Goal: Task Accomplishment & Management: Manage account settings

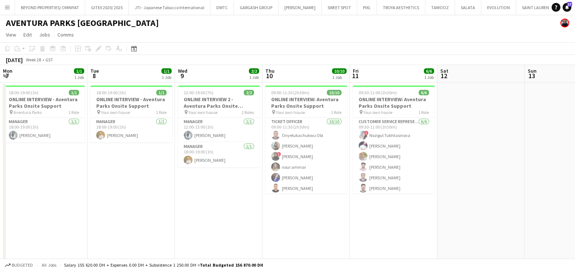
scroll to position [0, 205]
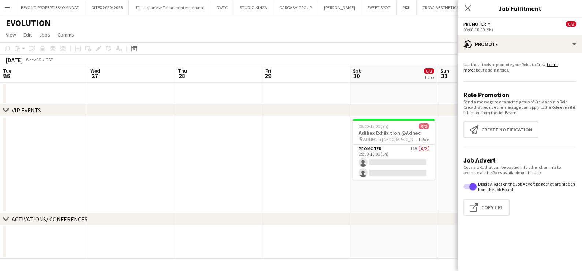
scroll to position [0, 248]
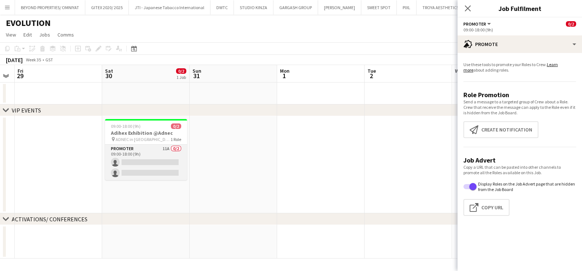
click at [183, 150] on app-card-role "Promoter 11A 0/2 09:00-18:00 (9h) single-neutral-actions single-neutral-actions" at bounding box center [146, 162] width 82 height 35
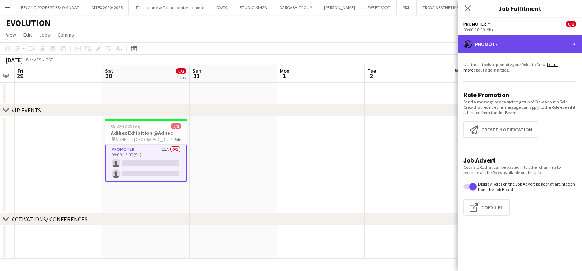
click at [520, 44] on div "advertising-megaphone Promote" at bounding box center [519, 44] width 124 height 18
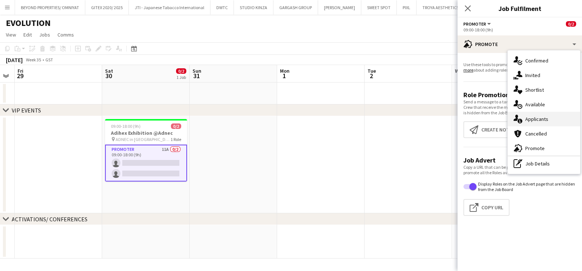
click at [532, 118] on div "single-neutral-actions-information Applicants" at bounding box center [543, 119] width 72 height 15
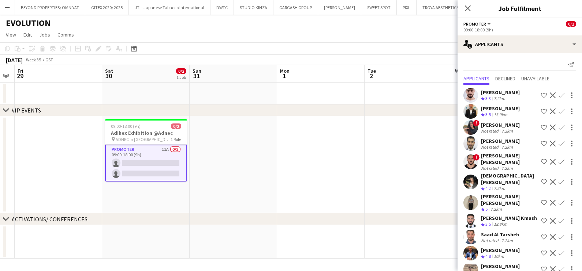
click at [507, 126] on div "Rama Moussa" at bounding box center [500, 125] width 39 height 7
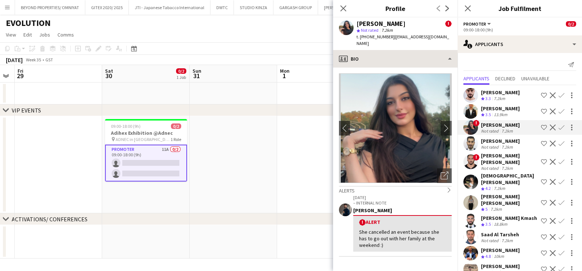
click at [411, 43] on div "Rama Moussa ! star Not rated 7.2km t. +971502330845 | ramamoussa1504@outlook.com" at bounding box center [395, 34] width 124 height 33
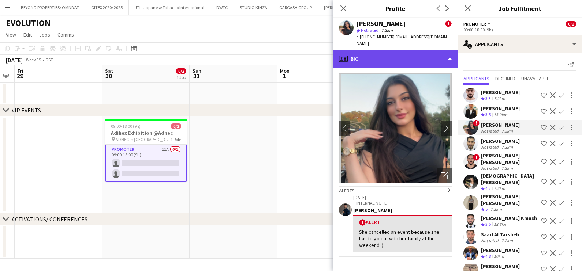
click at [411, 50] on div "profile Bio" at bounding box center [395, 59] width 124 height 18
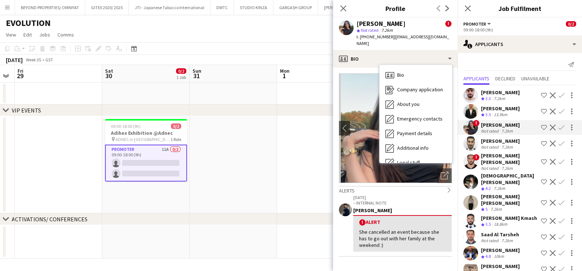
click at [541, 200] on app-icon "Shortlist crew" at bounding box center [544, 203] width 6 height 6
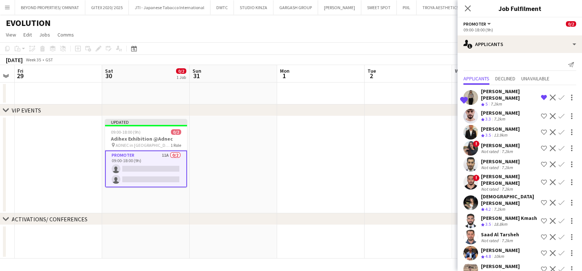
click at [541, 200] on app-icon "Shortlist crew" at bounding box center [544, 203] width 6 height 6
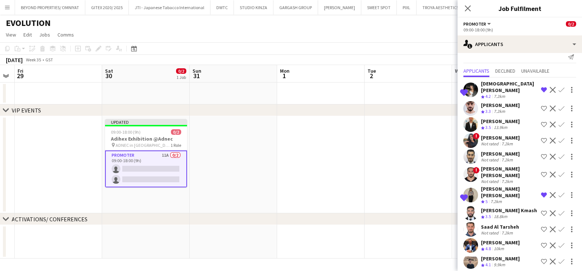
click at [488, 214] on span "3.5" at bounding box center [487, 216] width 5 height 5
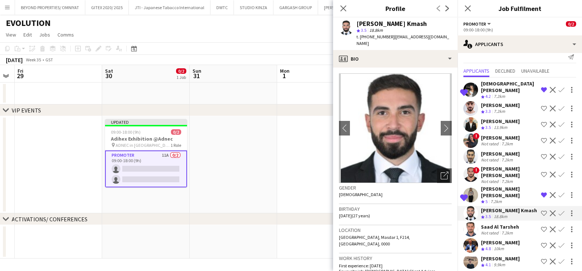
click at [541, 243] on app-icon "Shortlist crew" at bounding box center [544, 246] width 6 height 6
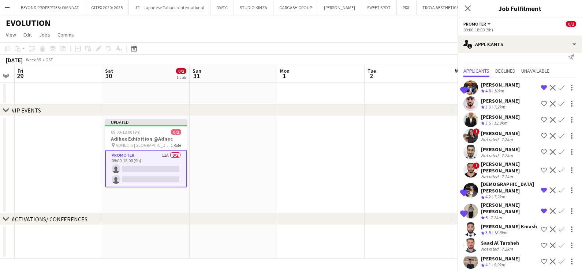
scroll to position [0, 0]
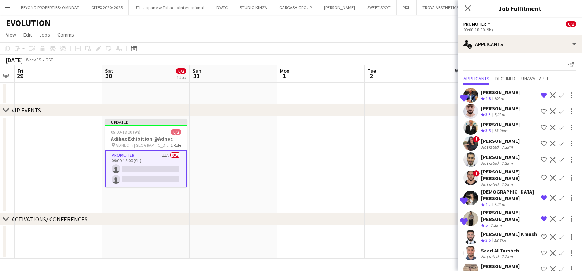
click at [541, 267] on app-icon "Shortlist crew" at bounding box center [544, 270] width 6 height 6
click at [507, 248] on div "Saad Al Tarsheh" at bounding box center [500, 251] width 38 height 7
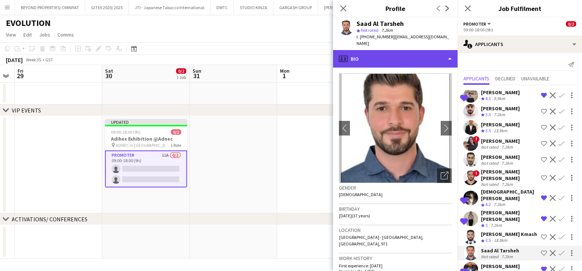
click at [403, 51] on div "profile Bio" at bounding box center [395, 59] width 124 height 18
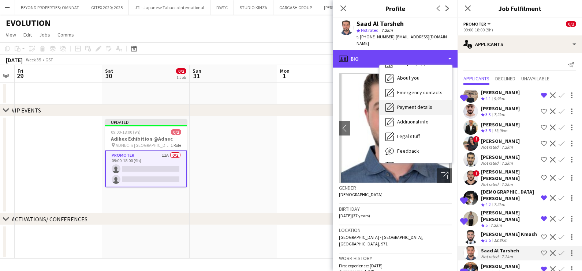
scroll to position [39, 0]
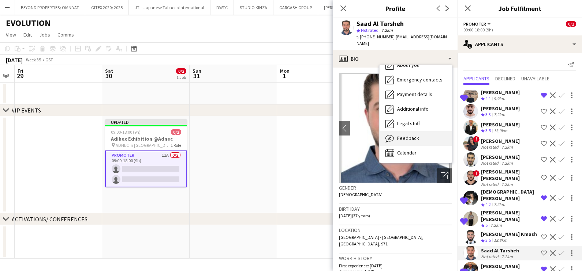
click at [406, 135] on span "Feedback" at bounding box center [408, 138] width 22 height 7
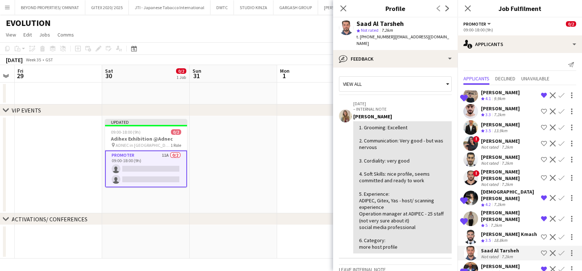
click at [500, 178] on div "Mohammad Mohammad wael" at bounding box center [509, 175] width 57 height 13
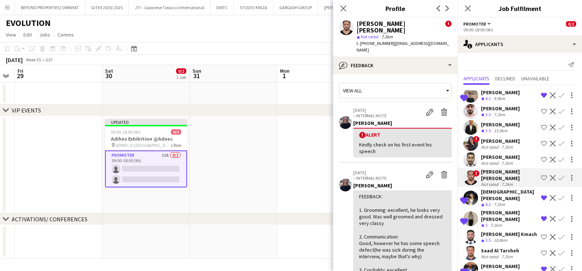
click at [500, 156] on div "Mohamad Al afyouni" at bounding box center [500, 157] width 39 height 7
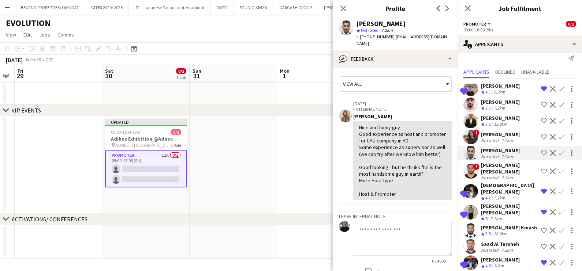
scroll to position [8, 0]
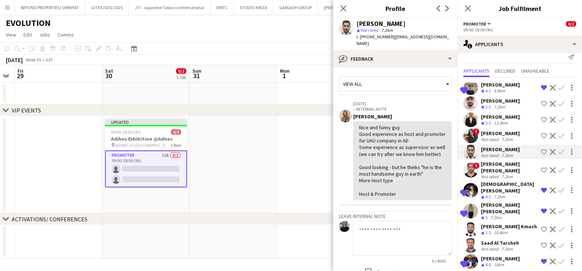
click at [244, 130] on app-date-cell at bounding box center [232, 164] width 87 height 97
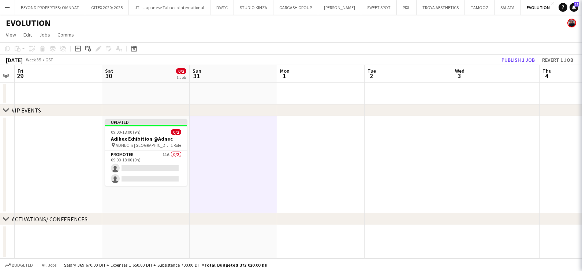
scroll to position [0, 0]
click at [510, 60] on button "Publish 1 job" at bounding box center [517, 60] width 39 height 10
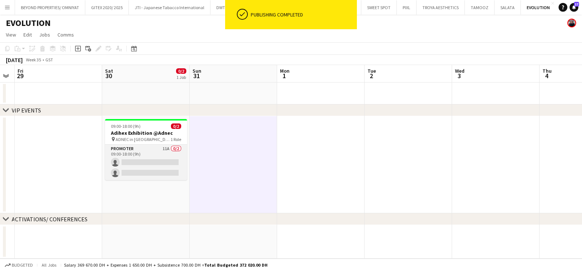
click at [138, 153] on app-card-role "Promoter 11A 0/2 09:00-18:00 (9h) single-neutral-actions single-neutral-actions" at bounding box center [146, 162] width 82 height 35
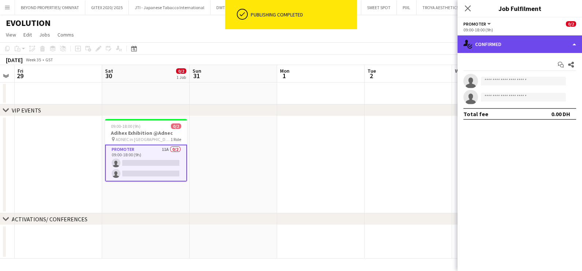
click at [525, 48] on div "single-neutral-actions-check-2 Confirmed" at bounding box center [519, 44] width 124 height 18
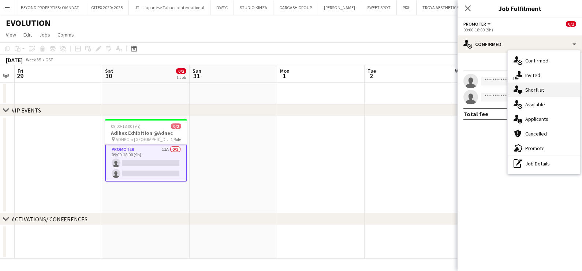
click at [529, 93] on div "single-neutral-actions-heart Shortlist" at bounding box center [543, 90] width 72 height 15
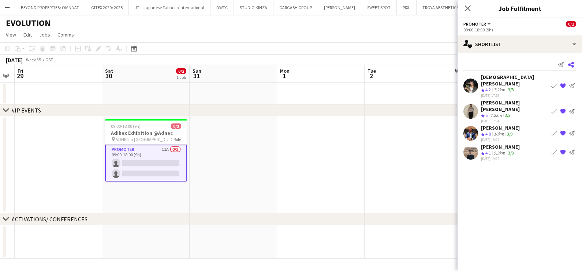
click at [572, 63] on icon at bounding box center [571, 65] width 6 height 6
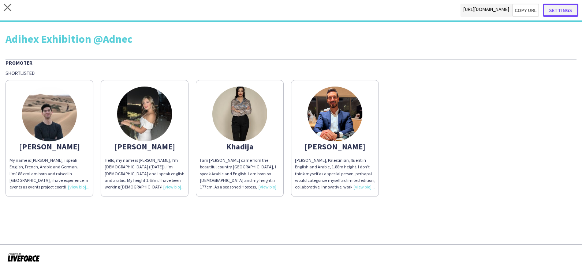
click at [567, 10] on button "Settings" at bounding box center [559, 10] width 35 height 13
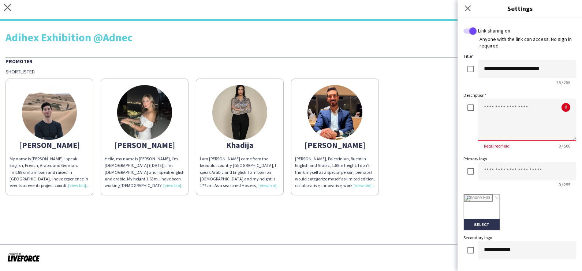
click at [485, 121] on textarea at bounding box center [527, 120] width 98 height 42
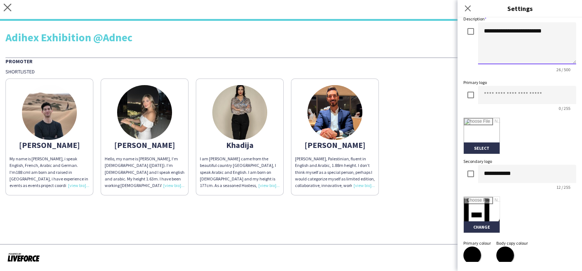
scroll to position [91, 0]
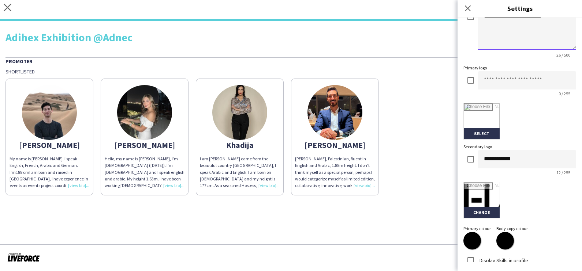
type textarea "**********"
click at [478, 211] on input "file" at bounding box center [481, 201] width 36 height 36
type input "**********"
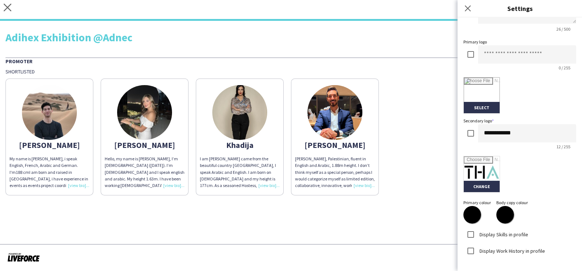
scroll to position [156, 0]
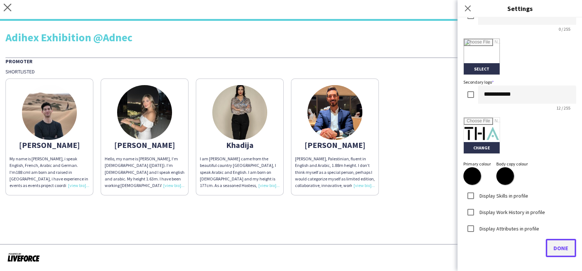
click at [551, 242] on button "Done" at bounding box center [560, 248] width 30 height 18
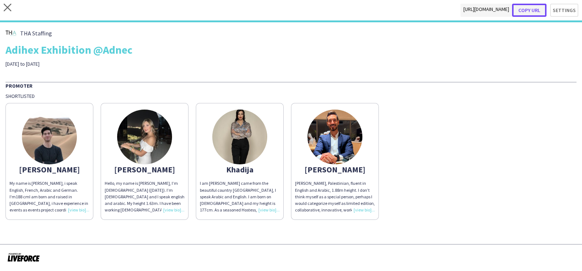
click at [537, 9] on button "Copy url" at bounding box center [529, 10] width 34 height 13
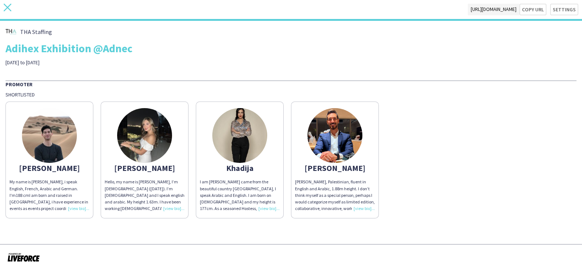
click at [4, 12] on app-icon "close" at bounding box center [8, 10] width 8 height 12
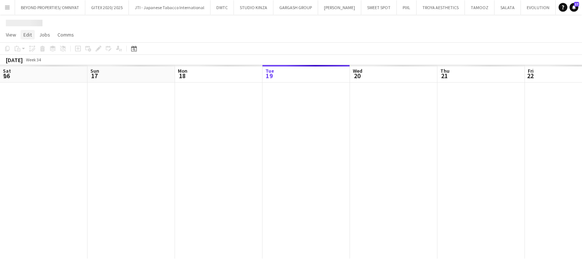
scroll to position [0, 175]
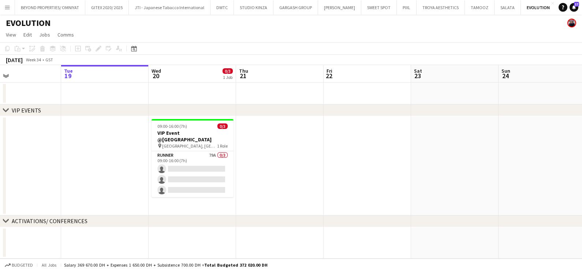
click at [31, 151] on app-calendar-viewport "Sat 16 Sun 17 Mon 18 Tue 19 Wed 20 0/3 1 Job Thu 21 Fri 22 Sat 23 Sun 24 Mon 25…" at bounding box center [291, 162] width 582 height 194
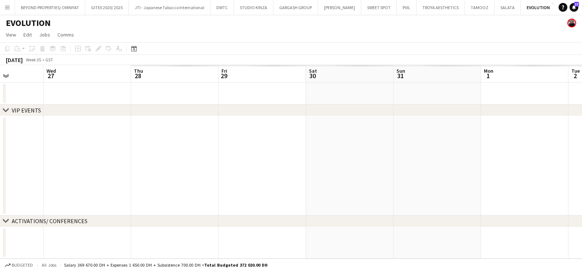
drag, startPoint x: 47, startPoint y: 154, endPoint x: -2, endPoint y: 154, distance: 49.0
click at [0, 154] on html "Menu Boards Boards Boards All jobs Status Workforce Workforce My Workforce Recr…" at bounding box center [291, 135] width 582 height 271
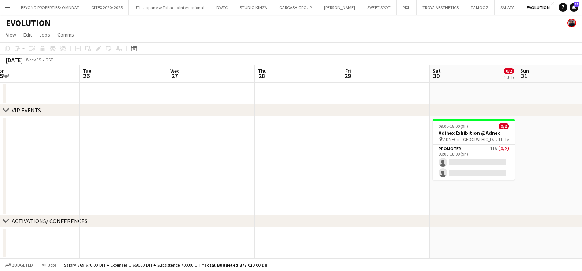
drag, startPoint x: 330, startPoint y: 155, endPoint x: -2, endPoint y: 157, distance: 332.1
click at [0, 157] on html "Menu Boards Boards Boards All jobs Status Workforce Workforce My Workforce Recr…" at bounding box center [291, 135] width 582 height 271
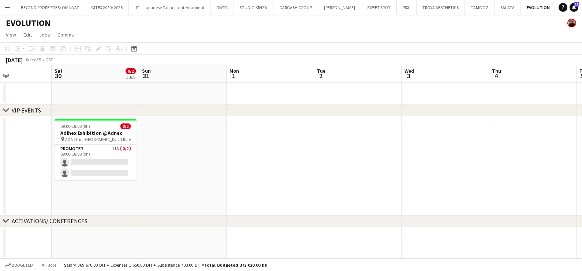
drag, startPoint x: 169, startPoint y: 162, endPoint x: 182, endPoint y: 162, distance: 12.8
click at [182, 162] on app-calendar-viewport "Wed 27 Thu 28 Fri 29 Sat 30 0/2 1 Job Sun 31 Mon 1 Tue 2 Wed 3 Thu 4 Fri 5 Sat …" at bounding box center [291, 162] width 582 height 194
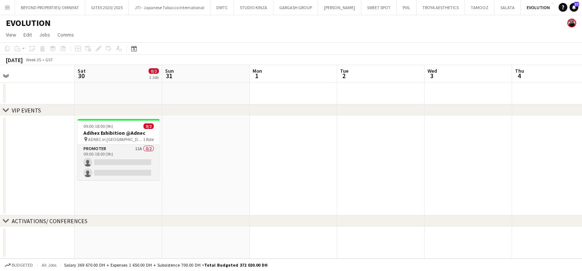
click at [124, 162] on app-card-role "Promoter 11A 0/2 09:00-18:00 (9h) single-neutral-actions single-neutral-actions" at bounding box center [119, 162] width 82 height 35
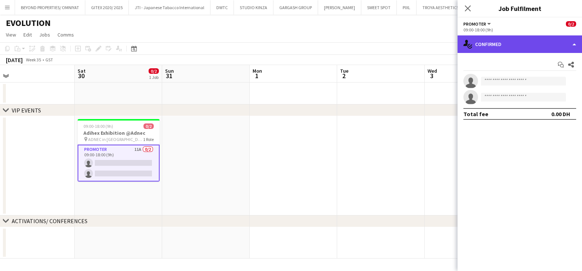
click at [508, 48] on div "single-neutral-actions-check-2 Confirmed" at bounding box center [519, 44] width 124 height 18
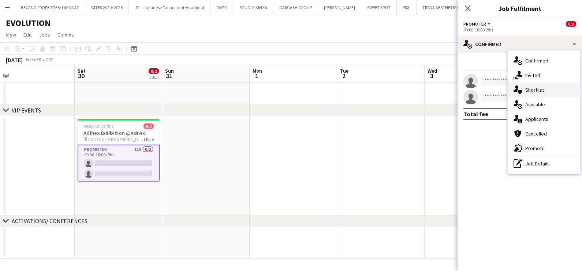
click at [539, 89] on div "single-neutral-actions-heart Shortlist" at bounding box center [543, 90] width 72 height 15
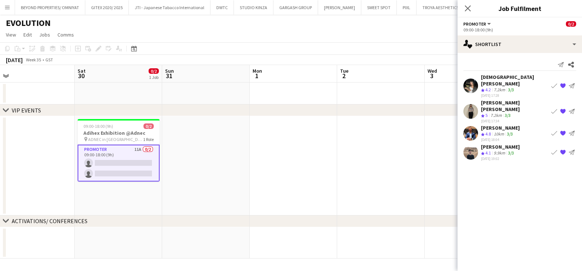
click at [494, 76] on div "Jude Fahed" at bounding box center [514, 80] width 67 height 13
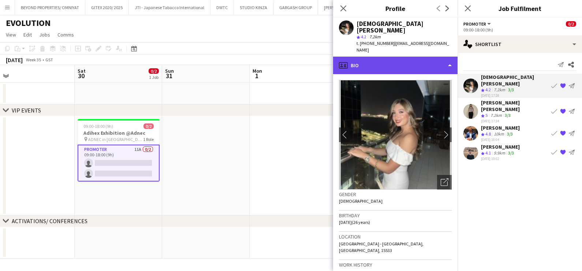
click at [379, 57] on div "profile Bio" at bounding box center [395, 66] width 124 height 18
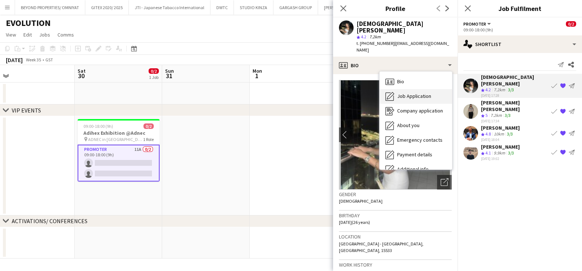
click at [411, 93] on span "Job Application" at bounding box center [414, 96] width 34 height 7
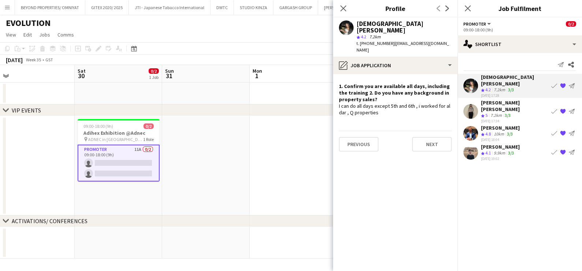
click at [564, 83] on app-icon "{{ spriteTitle }}" at bounding box center [563, 86] width 6 height 6
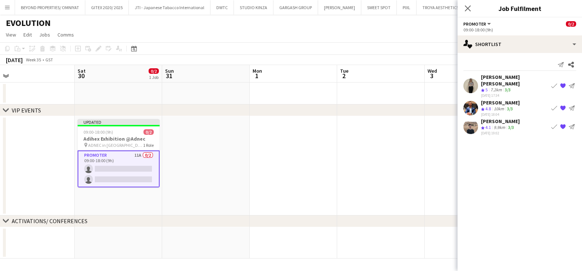
click at [497, 87] on div "7.2km" at bounding box center [496, 90] width 14 height 6
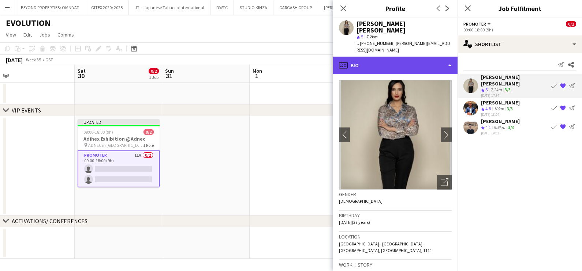
click at [393, 57] on div "profile Bio" at bounding box center [395, 66] width 124 height 18
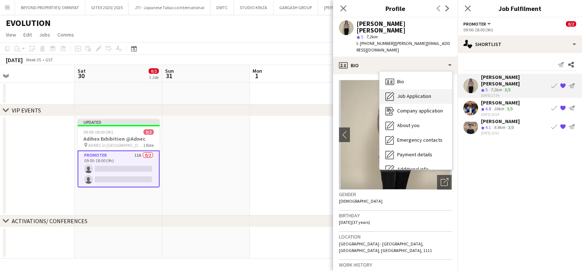
click at [404, 93] on span "Job Application" at bounding box center [414, 96] width 34 height 7
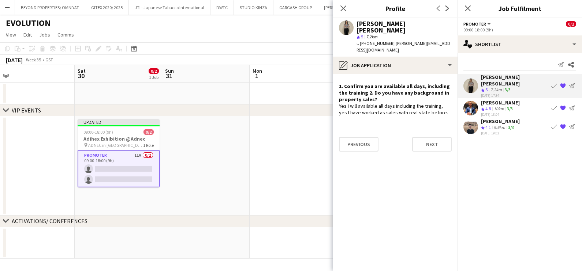
click at [490, 101] on div "Mohamed Nemer Ali Abuzarqa" at bounding box center [500, 102] width 39 height 7
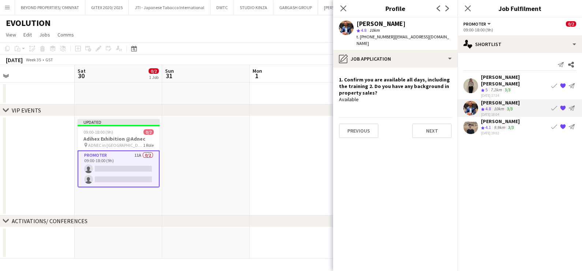
click at [497, 121] on div "Elhassan Ali" at bounding box center [500, 121] width 39 height 7
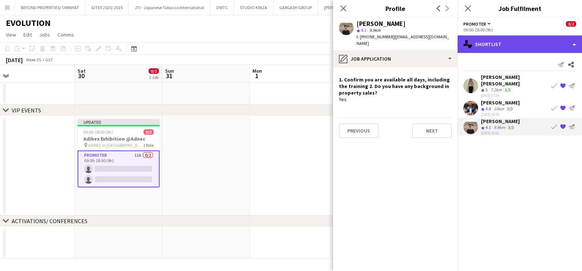
click at [501, 42] on div "single-neutral-actions-heart Shortlist" at bounding box center [519, 44] width 124 height 18
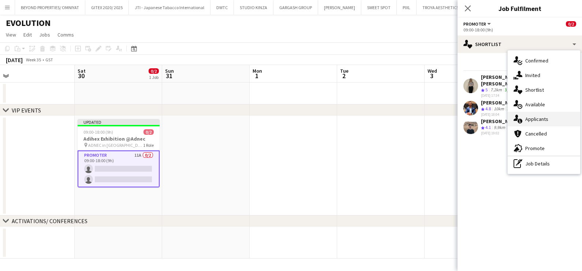
click at [533, 123] on div "single-neutral-actions-information Applicants" at bounding box center [543, 119] width 72 height 15
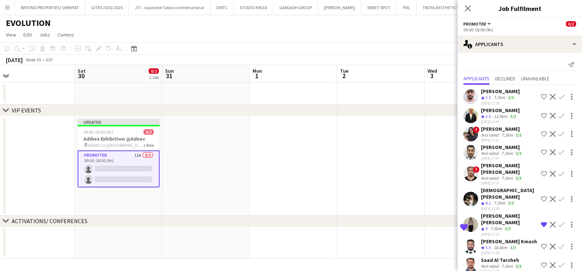
click at [496, 135] on div "Not rated" at bounding box center [490, 134] width 19 height 5
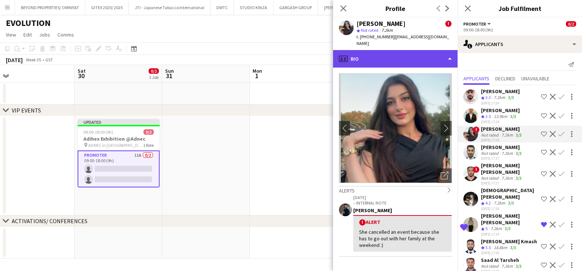
click at [410, 54] on div "profile Bio" at bounding box center [395, 59] width 124 height 18
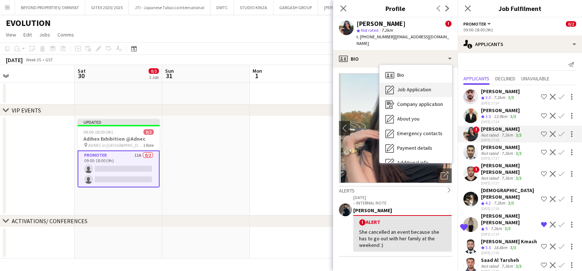
click at [418, 86] on span "Job Application" at bounding box center [414, 89] width 34 height 7
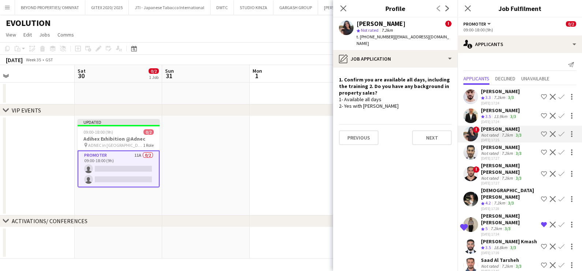
click at [541, 133] on app-icon "Shortlist crew" at bounding box center [544, 134] width 6 height 6
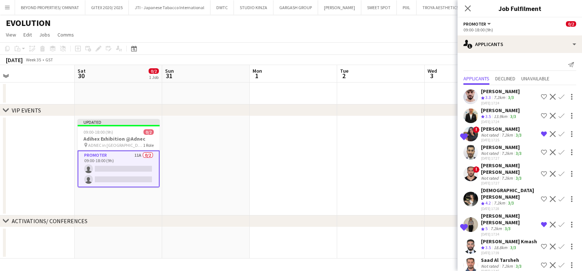
scroll to position [39, 0]
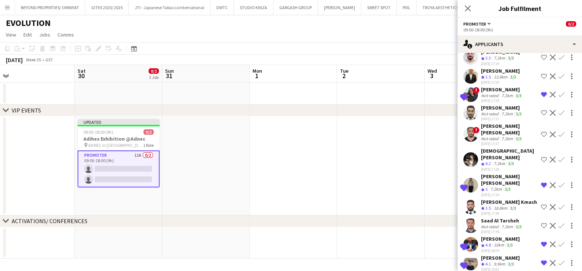
click at [383, 165] on app-date-cell at bounding box center [380, 165] width 87 height 99
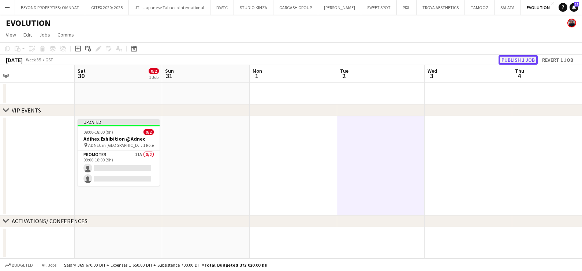
click at [525, 56] on button "Publish 1 job" at bounding box center [517, 60] width 39 height 10
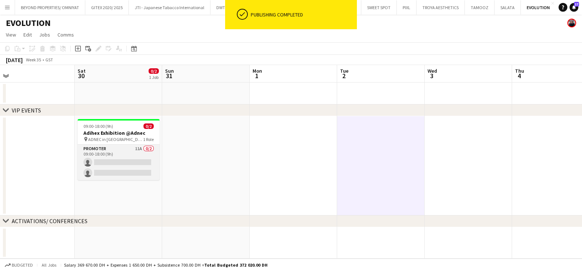
click at [137, 157] on app-card-role "Promoter 11A 0/2 09:00-18:00 (9h) single-neutral-actions single-neutral-actions" at bounding box center [119, 162] width 82 height 35
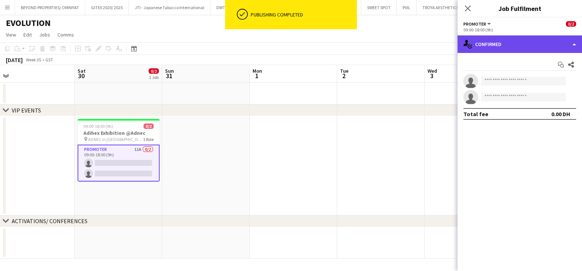
click at [552, 44] on div "single-neutral-actions-check-2 Confirmed" at bounding box center [519, 44] width 124 height 18
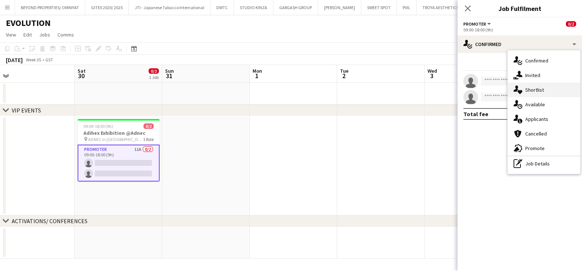
click at [528, 90] on div "single-neutral-actions-heart Shortlist" at bounding box center [543, 90] width 72 height 15
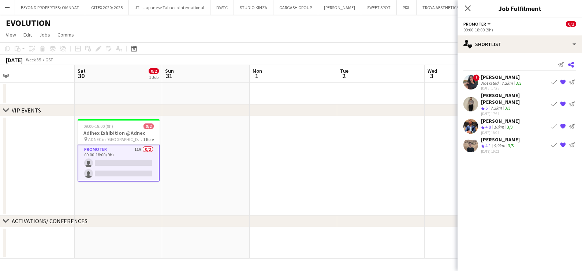
click at [574, 61] on app-icon "Share" at bounding box center [570, 65] width 10 height 10
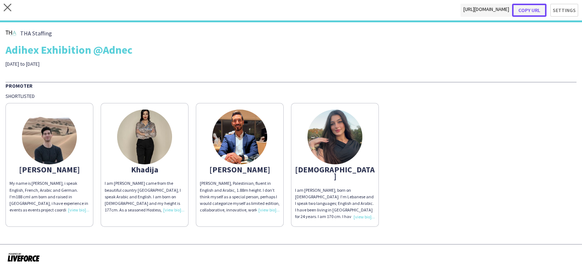
click at [527, 7] on button "Copy url" at bounding box center [529, 10] width 34 height 13
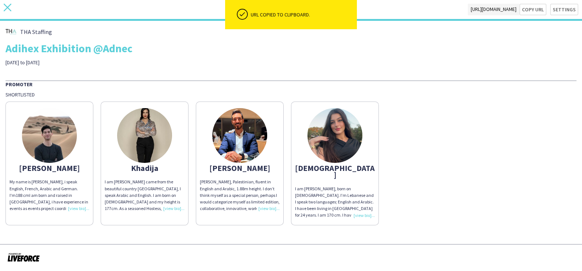
click at [8, 9] on icon at bounding box center [8, 8] width 8 height 8
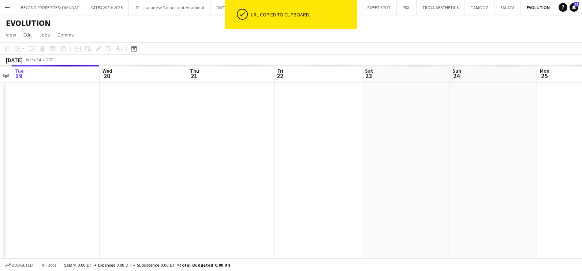
drag, startPoint x: 267, startPoint y: 142, endPoint x: 198, endPoint y: 146, distance: 69.6
click at [49, 136] on app-calendar-viewport "Sat 16 Sun 17 Mon 18 Tue 19 Wed 20 Thu 21 Fri 22 Sat 23 Sun 24 Mon 25 Tue 26 We…" at bounding box center [291, 162] width 582 height 194
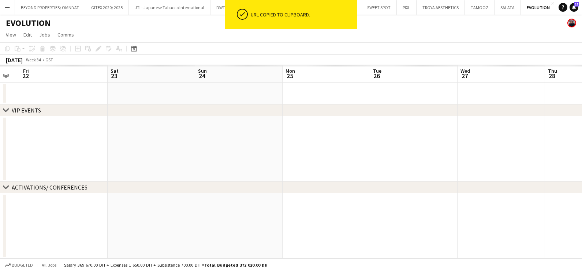
drag, startPoint x: 226, startPoint y: 146, endPoint x: 60, endPoint y: 131, distance: 167.1
click at [66, 132] on app-calendar-viewport "Mon 18 Tue 19 Wed 20 Thu 21 Fri 22 Sat 23 Sun 24 Mon 25 Tue 26 Wed 27 Thu 28 Fr…" at bounding box center [291, 162] width 582 height 194
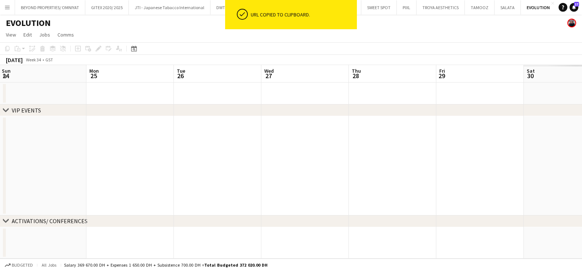
drag, startPoint x: 334, startPoint y: 131, endPoint x: 191, endPoint y: 132, distance: 142.3
click at [191, 132] on app-calendar-viewport "Fri 22 Sat 23 Sun 24 Mon 25 Tue 26 Wed 27 Thu 28 Fri 29 Sat 30 Sun 31 Mon 1 Tue…" at bounding box center [291, 162] width 582 height 194
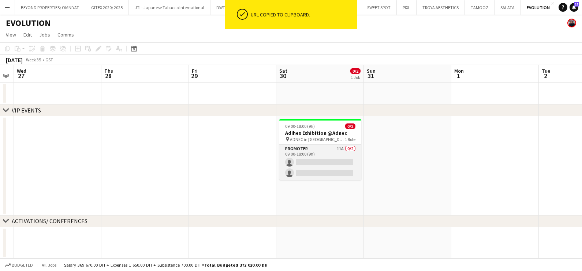
click at [327, 148] on app-card-role "Promoter 11A 0/2 09:00-18:00 (9h) single-neutral-actions single-neutral-actions" at bounding box center [320, 162] width 82 height 35
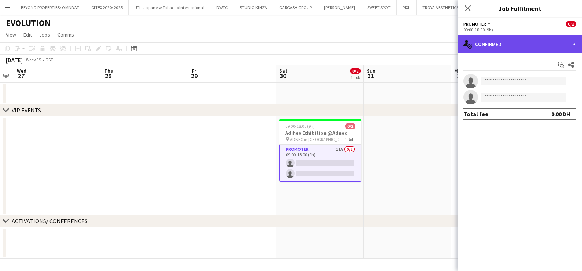
click at [510, 40] on div "single-neutral-actions-check-2 Confirmed" at bounding box center [519, 44] width 124 height 18
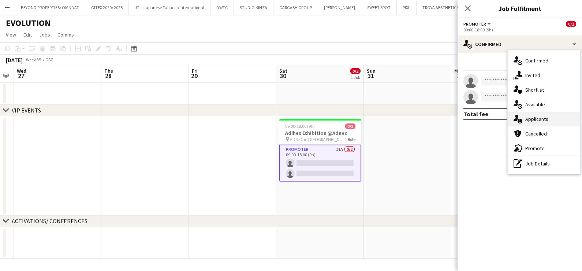
click at [548, 113] on div "single-neutral-actions-information Applicants" at bounding box center [543, 119] width 72 height 15
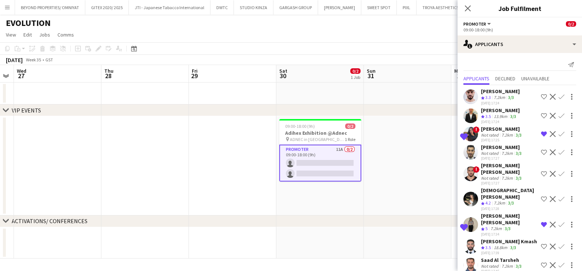
scroll to position [45, 0]
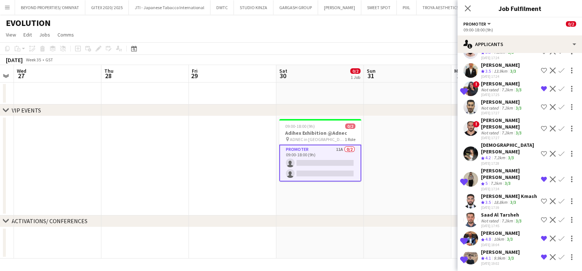
click at [496, 104] on div "Mohamad Al afyouni" at bounding box center [502, 102] width 42 height 7
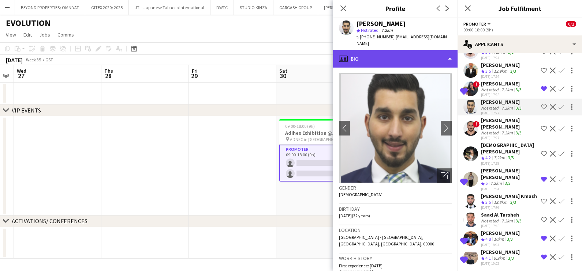
click at [402, 53] on div "profile Bio" at bounding box center [395, 59] width 124 height 18
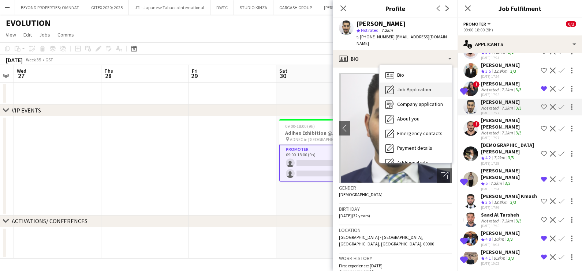
click at [410, 86] on span "Job Application" at bounding box center [414, 89] width 34 height 7
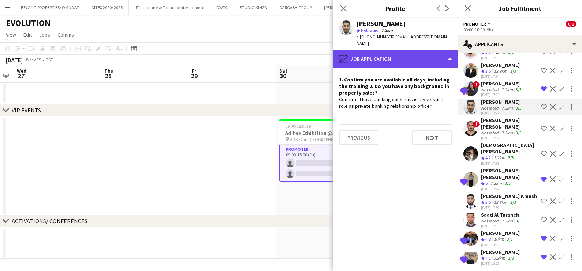
click at [413, 53] on div "pencil4 Job Application" at bounding box center [395, 59] width 124 height 18
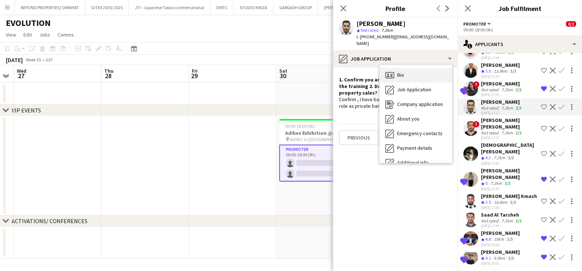
click at [418, 68] on div "Bio Bio" at bounding box center [415, 75] width 72 height 15
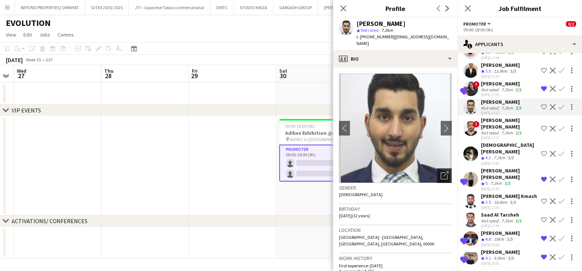
click at [441, 171] on div "Open photos pop-in" at bounding box center [444, 176] width 15 height 15
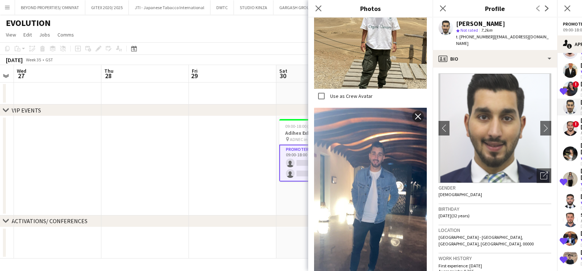
scroll to position [494, 0]
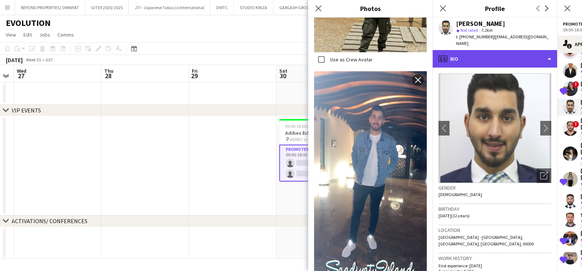
click at [494, 54] on div "profile Bio" at bounding box center [494, 59] width 124 height 18
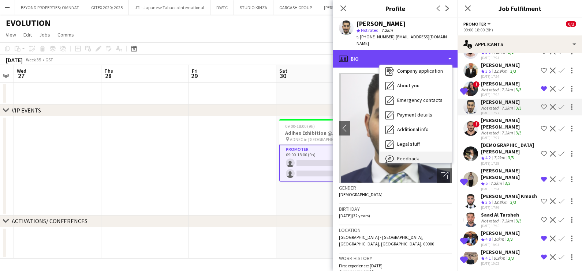
scroll to position [54, 0]
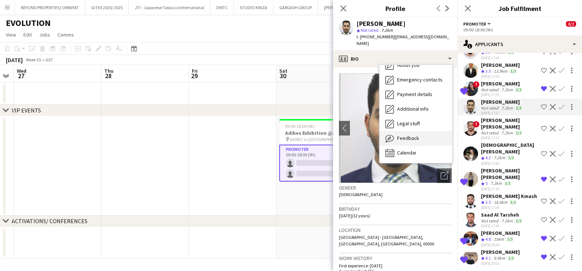
click at [410, 135] on span "Feedback" at bounding box center [408, 138] width 22 height 7
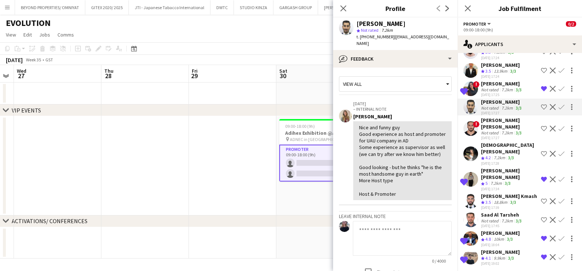
click at [541, 105] on app-icon "Shortlist crew" at bounding box center [544, 107] width 6 height 6
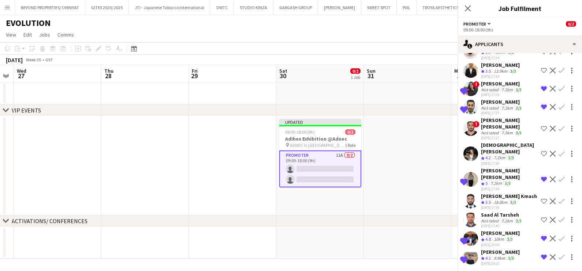
scroll to position [39, 0]
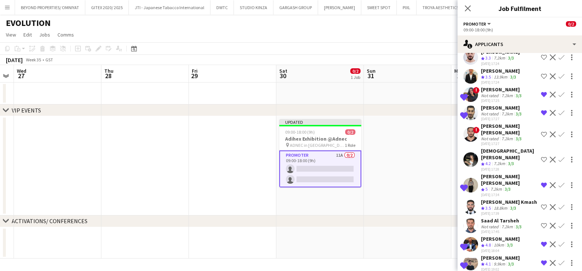
click at [417, 173] on app-date-cell at bounding box center [407, 165] width 87 height 99
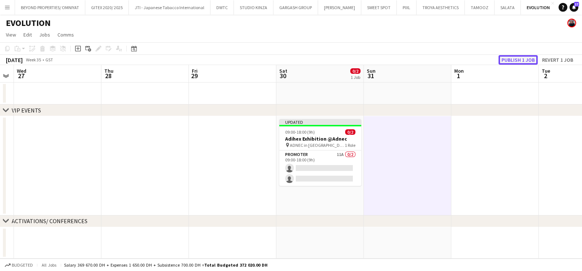
click at [524, 57] on button "Publish 1 job" at bounding box center [517, 60] width 39 height 10
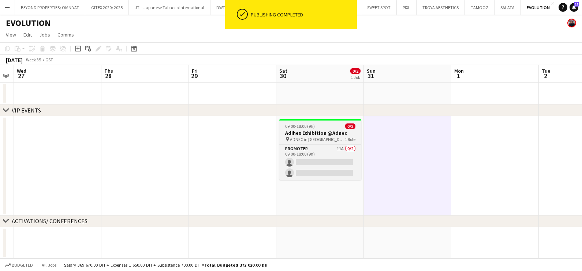
click at [320, 125] on div "09:00-18:00 (9h) 0/2" at bounding box center [320, 126] width 82 height 5
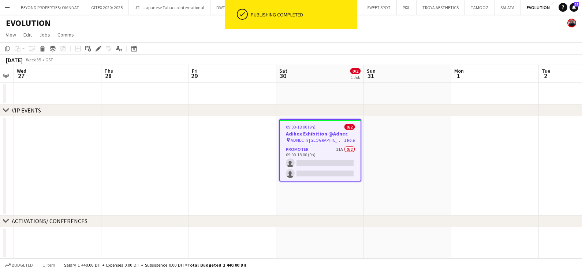
click at [102, 50] on div "Edit" at bounding box center [98, 48] width 9 height 9
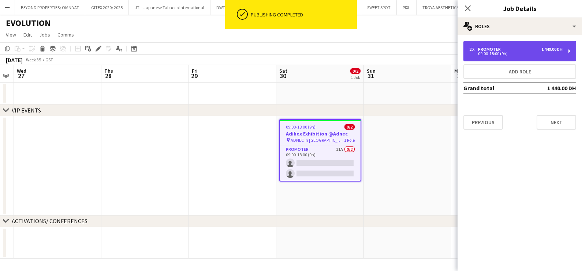
click at [474, 51] on div "2 x" at bounding box center [473, 49] width 9 height 5
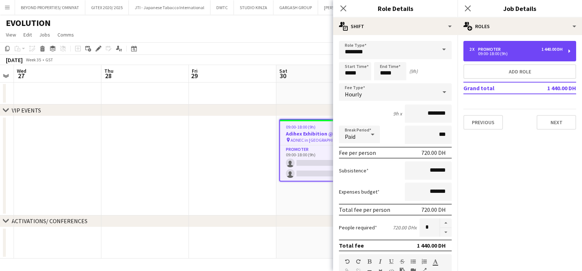
scroll to position [184, 0]
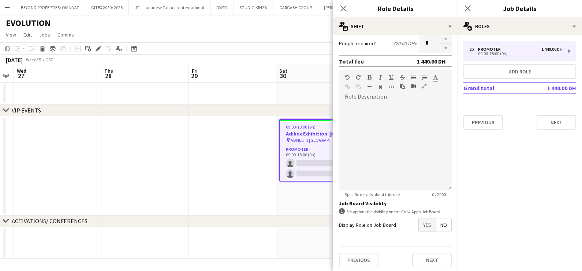
click at [434, 251] on div "Previous Next" at bounding box center [395, 260] width 113 height 27
click at [432, 256] on button "Next" at bounding box center [431, 260] width 39 height 15
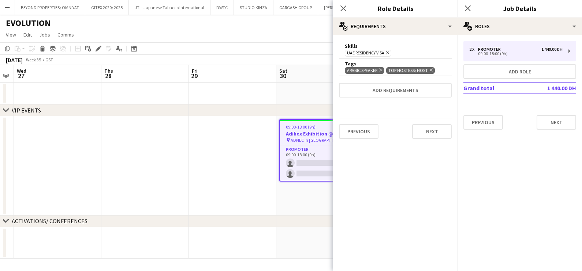
click at [430, 69] on icon "Remove" at bounding box center [430, 70] width 5 height 5
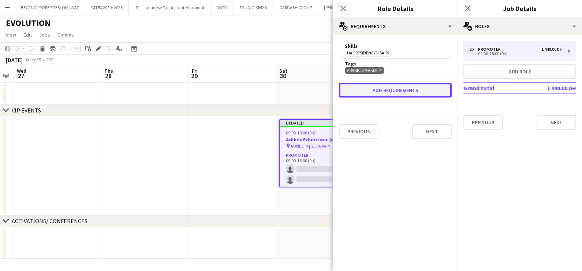
click at [388, 91] on button "Add requirements" at bounding box center [395, 90] width 113 height 15
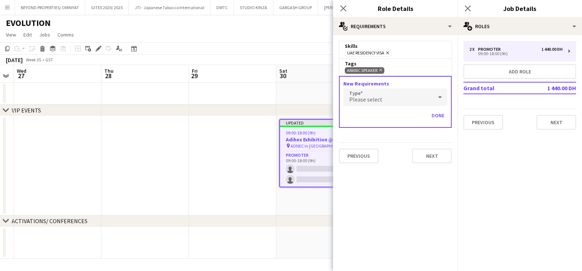
click at [384, 95] on div "Please select" at bounding box center [387, 98] width 89 height 18
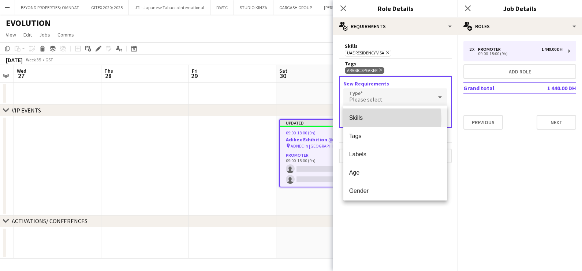
click at [379, 119] on span "Skills" at bounding box center [395, 117] width 93 height 7
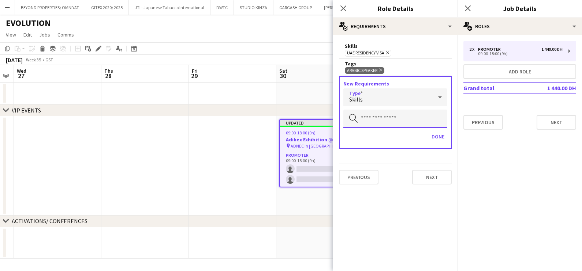
click at [384, 113] on input "text" at bounding box center [395, 119] width 104 height 18
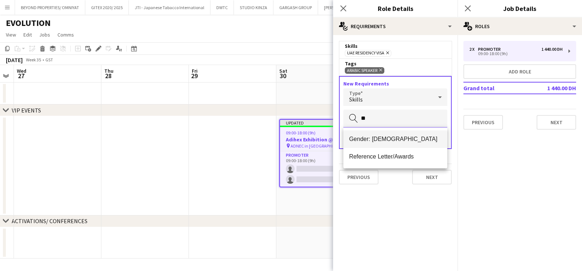
type input "**"
click at [391, 137] on span "Gender: Female" at bounding box center [395, 139] width 93 height 7
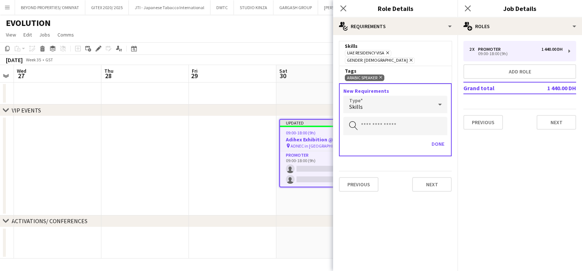
click at [390, 103] on div "Skills" at bounding box center [387, 105] width 89 height 18
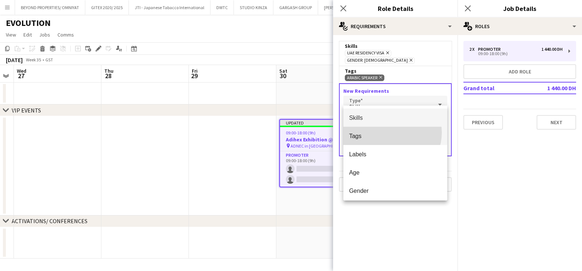
click at [388, 133] on span "Tags" at bounding box center [395, 136] width 93 height 7
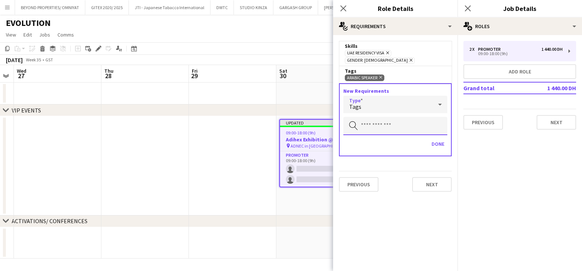
click at [385, 123] on input "text" at bounding box center [395, 126] width 104 height 18
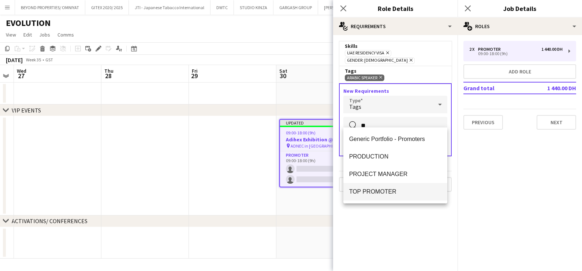
type input "**"
click at [383, 193] on span "TOP PROMOTER" at bounding box center [395, 191] width 93 height 7
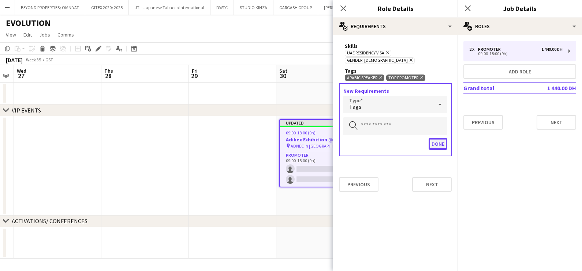
click at [439, 138] on button "Done" at bounding box center [437, 144] width 19 height 12
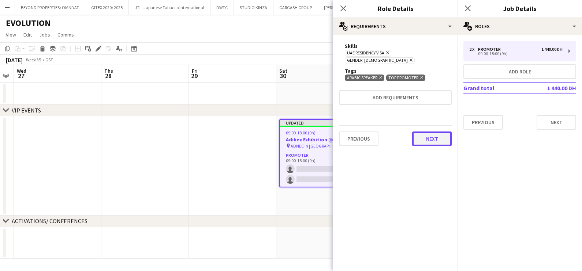
click at [435, 135] on button "Next" at bounding box center [431, 139] width 39 height 15
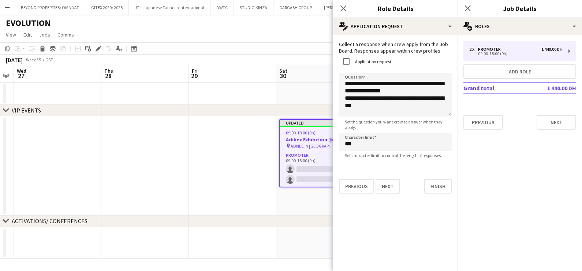
click at [199, 143] on app-date-cell at bounding box center [232, 165] width 87 height 99
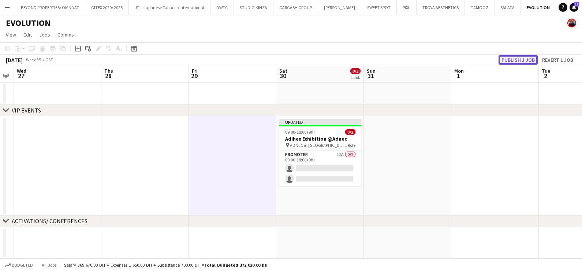
click at [535, 59] on button "Publish 1 job" at bounding box center [517, 60] width 39 height 10
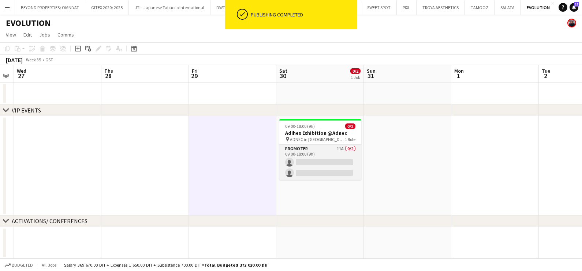
click at [324, 152] on app-card-role "Promoter 11A 0/2 09:00-18:00 (9h) single-neutral-actions single-neutral-actions" at bounding box center [320, 162] width 82 height 35
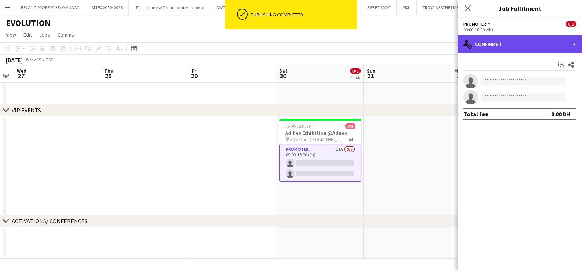
click at [519, 40] on div "single-neutral-actions-check-2 Confirmed" at bounding box center [519, 44] width 124 height 18
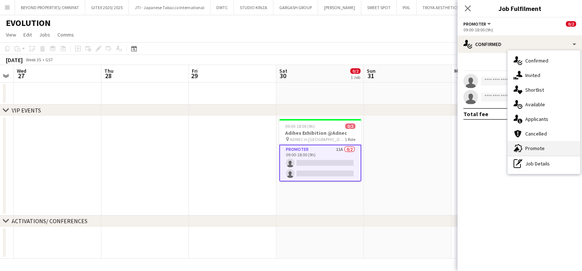
click at [529, 147] on div "advertising-megaphone Promote" at bounding box center [543, 148] width 72 height 15
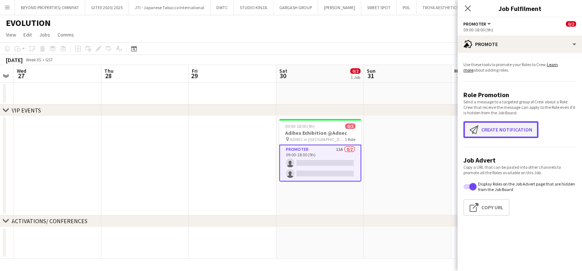
click at [496, 130] on button "Create notification Create notification" at bounding box center [500, 129] width 75 height 17
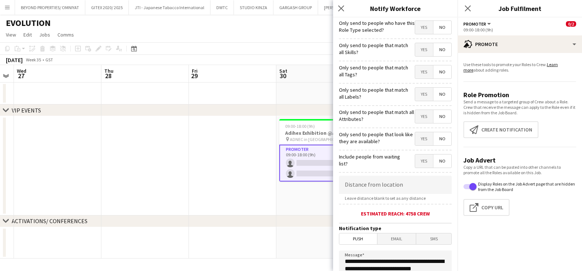
click at [415, 49] on span "Yes" at bounding box center [424, 49] width 18 height 13
click at [415, 71] on span "Yes" at bounding box center [424, 71] width 18 height 13
click at [415, 93] on span "Yes" at bounding box center [424, 94] width 18 height 13
click at [417, 117] on span "Yes" at bounding box center [424, 116] width 18 height 13
click at [419, 142] on span "Yes" at bounding box center [424, 138] width 18 height 13
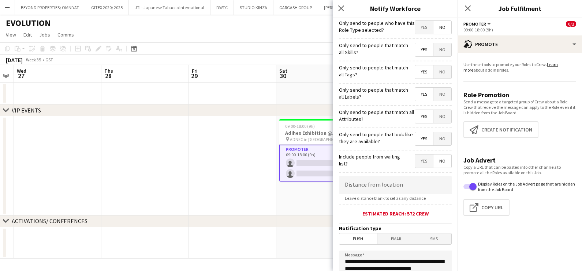
drag, startPoint x: 313, startPoint y: 106, endPoint x: 223, endPoint y: 90, distance: 91.1
click at [223, 90] on div "chevron-right VIP EVENTS chevron-right ACTIVATIONS/ CONFERENCES Sun 24 Mon 25 T…" at bounding box center [291, 162] width 582 height 194
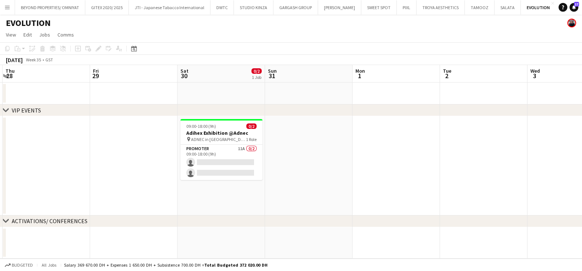
drag, startPoint x: 387, startPoint y: 157, endPoint x: 227, endPoint y: 118, distance: 164.7
click at [235, 120] on app-calendar-viewport "Mon 25 Tue 26 Wed 27 Thu 28 Fri 29 Sat 30 0/2 1 Job Sun 31 Mon 1 Tue 2 Wed 3 Th…" at bounding box center [291, 162] width 582 height 194
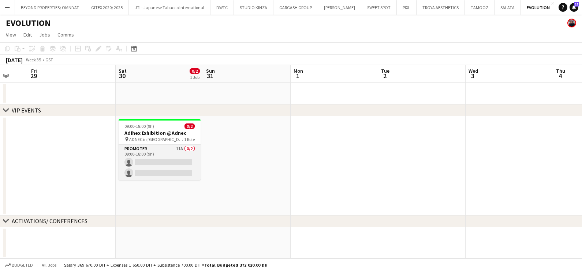
click at [168, 154] on app-card-role "Promoter 11A 0/2 09:00-18:00 (9h) single-neutral-actions single-neutral-actions" at bounding box center [159, 162] width 82 height 35
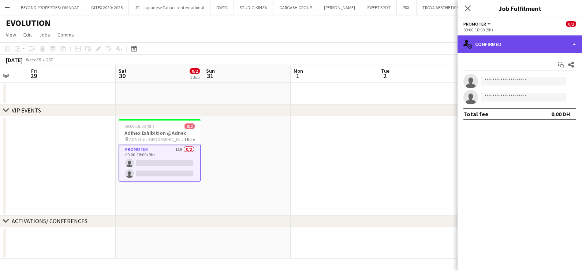
click at [510, 48] on div "single-neutral-actions-check-2 Confirmed" at bounding box center [519, 44] width 124 height 18
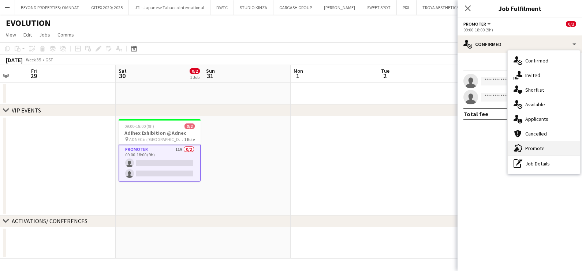
click at [528, 147] on div "advertising-megaphone Promote" at bounding box center [543, 148] width 72 height 15
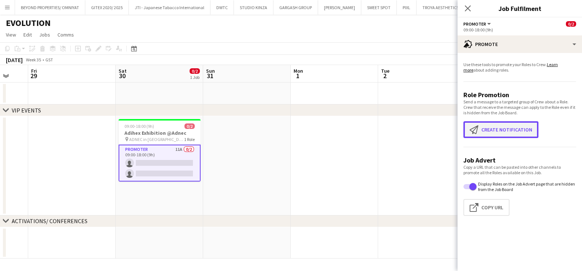
click at [507, 130] on button "Create notification Create notification" at bounding box center [500, 129] width 75 height 17
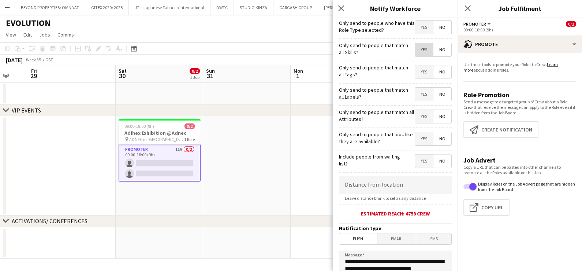
click at [419, 52] on span "Yes" at bounding box center [424, 49] width 18 height 13
click at [415, 75] on span "Yes" at bounding box center [424, 71] width 18 height 13
click at [415, 95] on span "Yes" at bounding box center [424, 94] width 18 height 13
click at [415, 110] on span "Yes" at bounding box center [424, 116] width 18 height 13
click at [415, 141] on span "Yes" at bounding box center [424, 138] width 18 height 13
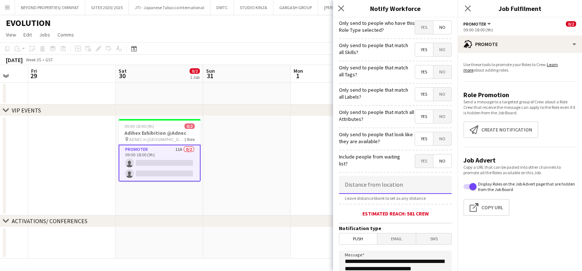
click at [399, 189] on input at bounding box center [395, 185] width 113 height 18
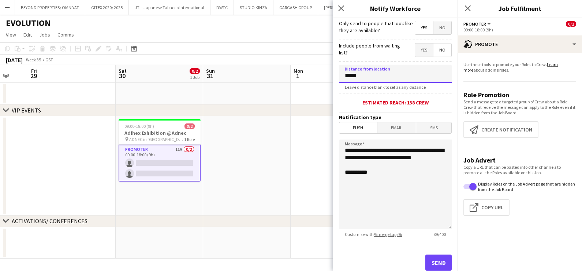
scroll to position [129, 0]
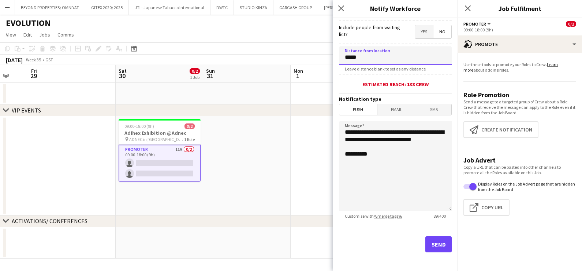
type input "*****"
click at [432, 238] on button "Send" at bounding box center [438, 245] width 26 height 16
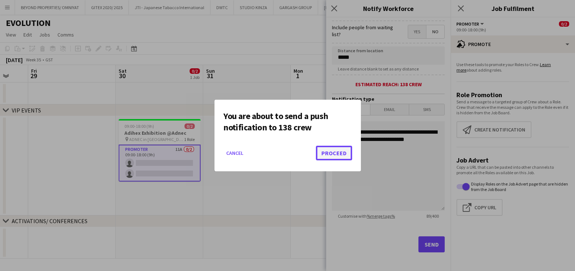
click at [342, 151] on button "Proceed" at bounding box center [334, 153] width 36 height 15
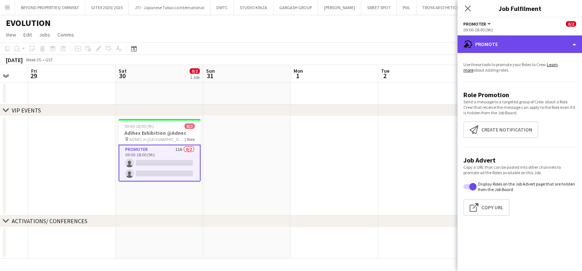
click at [499, 42] on div "advertising-megaphone Promote" at bounding box center [519, 44] width 124 height 18
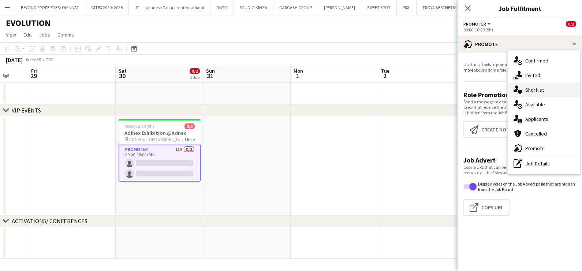
click at [538, 91] on div "single-neutral-actions-heart Shortlist" at bounding box center [543, 90] width 72 height 15
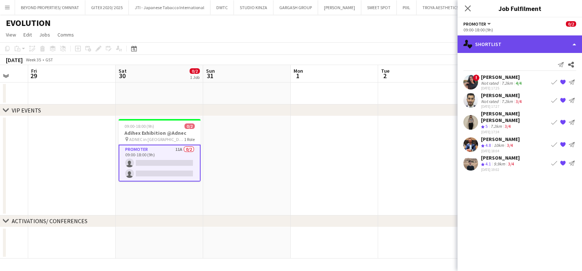
click at [500, 49] on div "single-neutral-actions-heart Shortlist" at bounding box center [519, 44] width 124 height 18
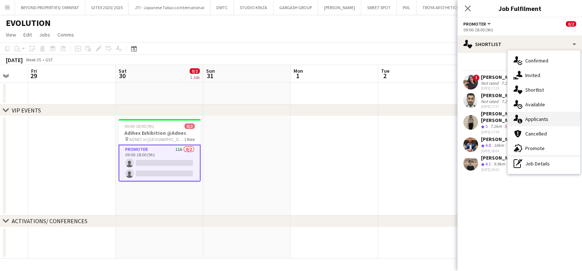
click at [529, 119] on div "single-neutral-actions-information Applicants" at bounding box center [543, 119] width 72 height 15
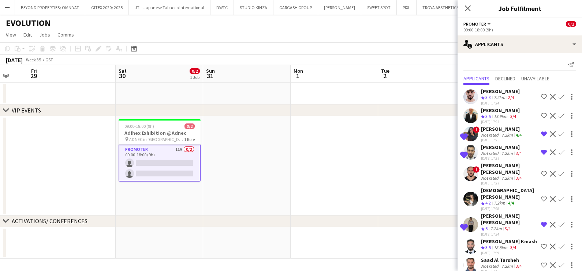
scroll to position [39, 0]
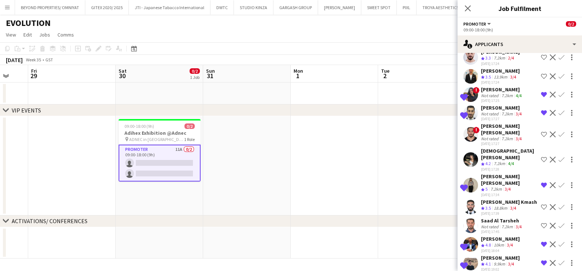
click at [227, 144] on app-date-cell at bounding box center [246, 165] width 87 height 99
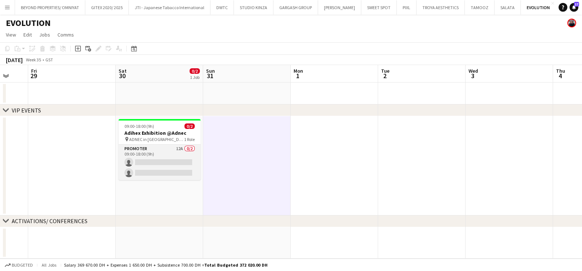
click at [158, 151] on app-card-role "Promoter 12A 0/2 09:00-18:00 (9h) single-neutral-actions single-neutral-actions" at bounding box center [159, 162] width 82 height 35
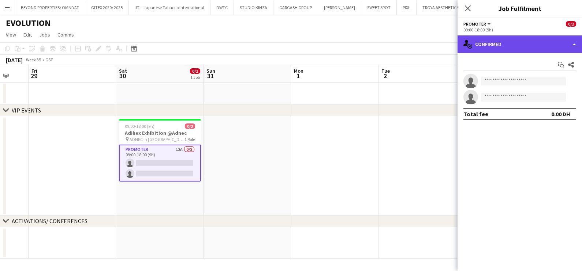
click at [509, 40] on div "single-neutral-actions-check-2 Confirmed" at bounding box center [519, 44] width 124 height 18
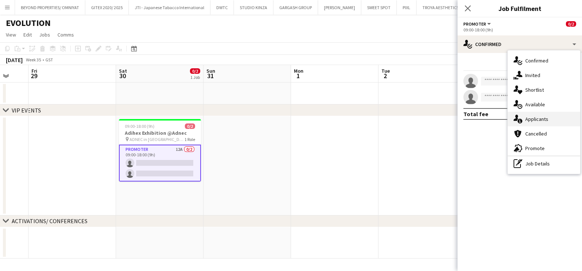
click at [560, 121] on div "single-neutral-actions-information Applicants" at bounding box center [543, 119] width 72 height 15
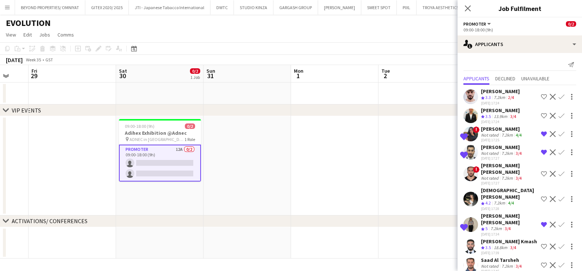
scroll to position [58, 0]
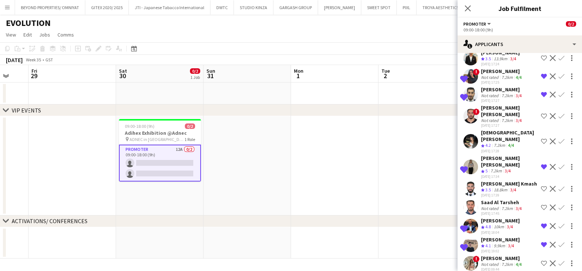
click at [492, 262] on div "Not rated" at bounding box center [490, 264] width 19 height 5
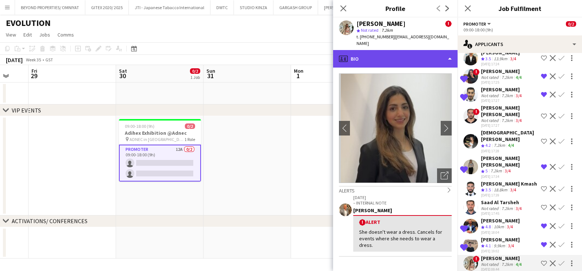
click at [397, 50] on div "profile Bio" at bounding box center [395, 59] width 124 height 18
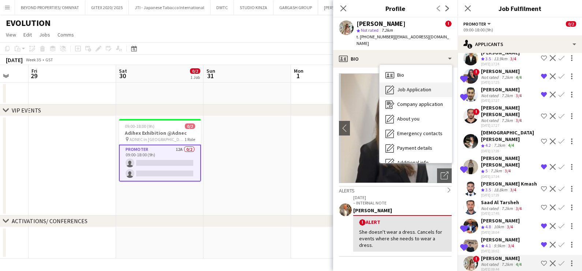
click at [400, 86] on span "Job Application" at bounding box center [414, 89] width 34 height 7
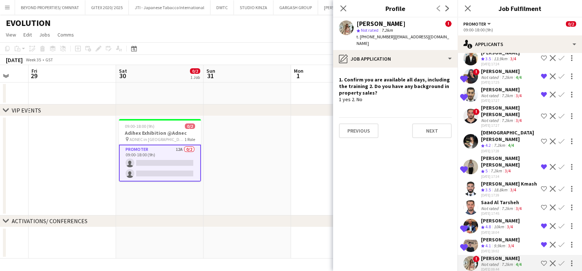
click at [541, 261] on app-icon "Shortlist crew" at bounding box center [544, 264] width 6 height 6
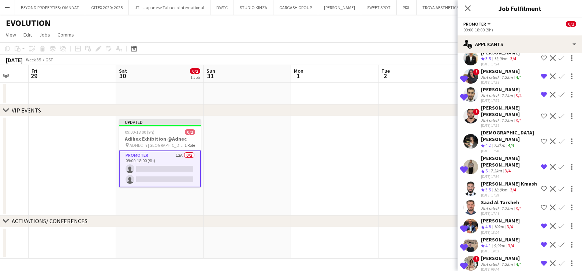
click at [318, 197] on app-date-cell at bounding box center [334, 165] width 87 height 99
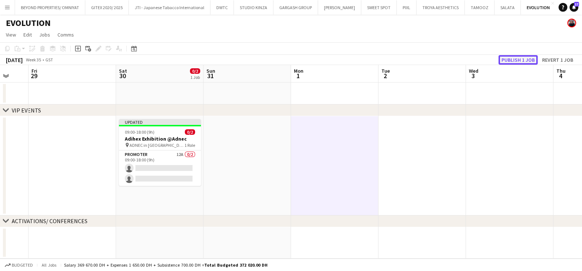
click at [513, 62] on button "Publish 1 job" at bounding box center [517, 60] width 39 height 10
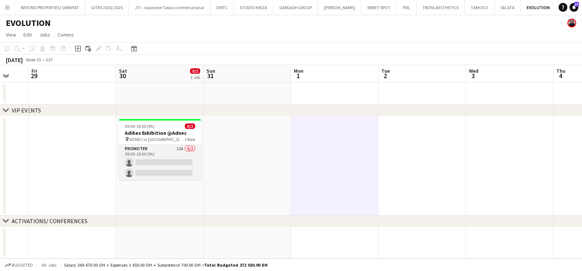
click at [165, 161] on app-card-role "Promoter 12A 0/2 09:00-18:00 (9h) single-neutral-actions single-neutral-actions" at bounding box center [160, 162] width 82 height 35
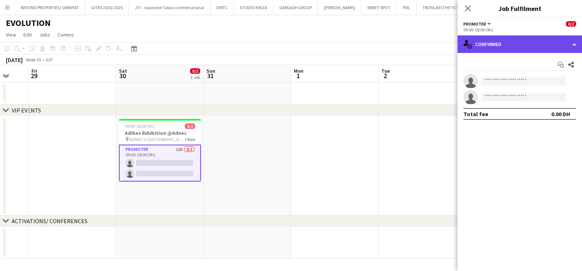
click at [525, 37] on div "single-neutral-actions-check-2 Confirmed" at bounding box center [519, 44] width 124 height 18
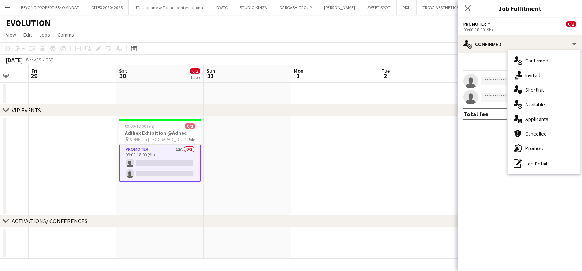
click at [305, 177] on app-date-cell at bounding box center [334, 165] width 87 height 99
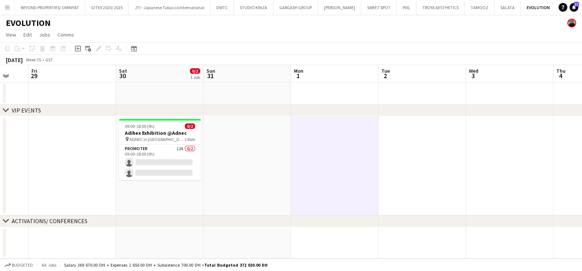
click at [557, 8] on button "Add" at bounding box center [560, 7] width 6 height 6
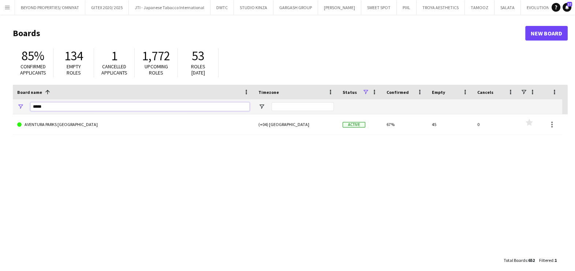
click at [109, 108] on input "*****" at bounding box center [139, 106] width 219 height 9
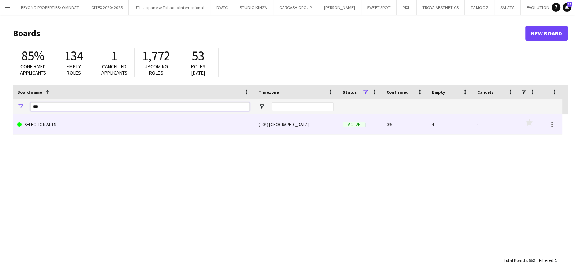
type input "***"
click at [113, 130] on link "SELECTION ARTS" at bounding box center [133, 124] width 232 height 20
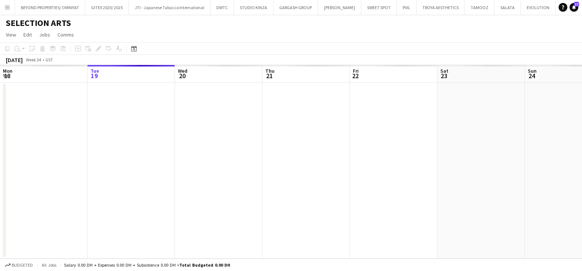
scroll to position [0, 40]
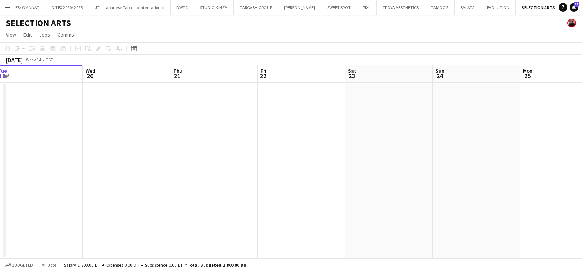
drag, startPoint x: 433, startPoint y: 192, endPoint x: 240, endPoint y: 203, distance: 193.0
click at [132, 204] on app-calendar-viewport "Sat 16 Sun 17 Mon 18 Tue 19 Wed 20 Thu 21 Fri 22 Sat 23 Sun 24 Mon 25 Tue 26 We…" at bounding box center [291, 162] width 582 height 194
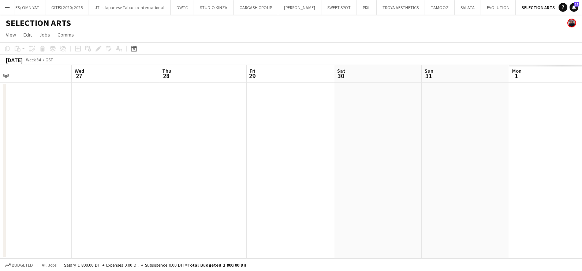
drag, startPoint x: 416, startPoint y: 203, endPoint x: 52, endPoint y: 214, distance: 364.1
click at [52, 214] on app-calendar-viewport "Sat 23 Sun 24 Mon 25 Tue 26 Wed 27 Thu 28 Fri 29 Sat 30 Sun 31 Mon 1 Tue 2 Wed 3" at bounding box center [291, 162] width 582 height 194
drag, startPoint x: 159, startPoint y: 223, endPoint x: 156, endPoint y: 230, distance: 7.7
click at [86, 230] on app-calendar-viewport "Sat 23 Sun 24 Mon 25 Tue 26 Wed 27 Thu 28 Fri 29 Sat 30 Sun 31 Mon 1 Tue 2 Wed 3" at bounding box center [291, 162] width 582 height 194
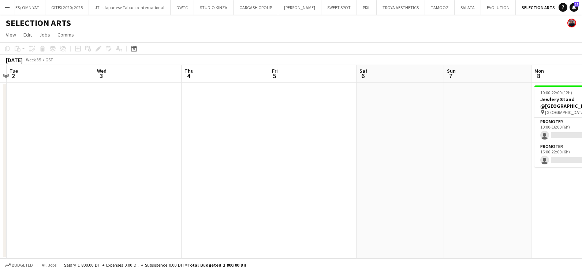
drag, startPoint x: 423, startPoint y: 220, endPoint x: 454, endPoint y: 227, distance: 31.1
click at [63, 227] on app-calendar-viewport "Sat 30 Sun 31 Mon 1 Tue 2 Wed 3 Thu 4 Fri 5 Sat 6 Sun 7 Mon 8 0/2 1 Job Tue 9 W…" at bounding box center [291, 162] width 582 height 194
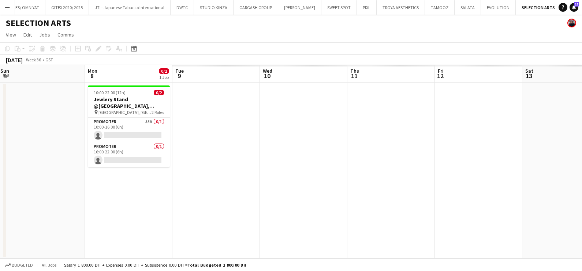
scroll to position [0, 232]
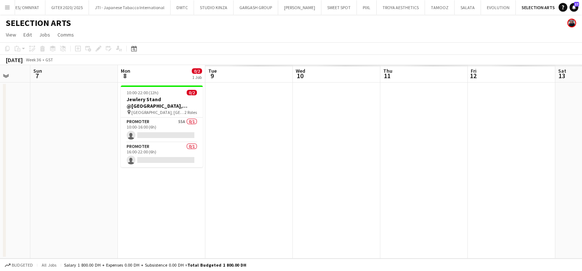
drag, startPoint x: 481, startPoint y: 227, endPoint x: 202, endPoint y: 211, distance: 279.2
click at [183, 233] on app-calendar-viewport "Thu 4 Fri 5 Sat 6 Sun 7 Mon 8 0/2 1 Job Tue 9 Wed 10 Thu 11 Fri 12 Sat 13 Sun 1…" at bounding box center [291, 162] width 582 height 194
click at [164, 128] on app-card-role "Promoter 55A 0/1 10:00-16:00 (6h) single-neutral-actions" at bounding box center [162, 130] width 82 height 25
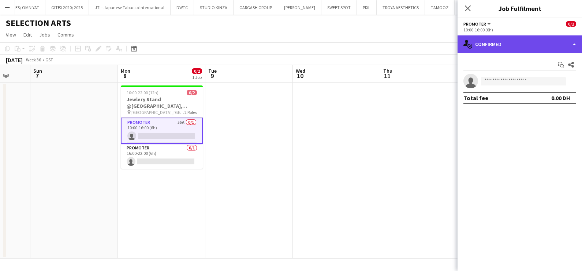
click at [510, 42] on div "single-neutral-actions-check-2 Confirmed" at bounding box center [519, 44] width 124 height 18
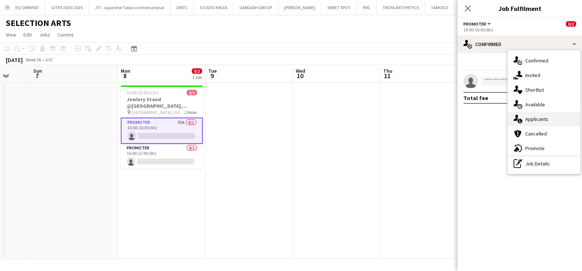
click at [536, 125] on div "single-neutral-actions-information Applicants" at bounding box center [543, 119] width 72 height 15
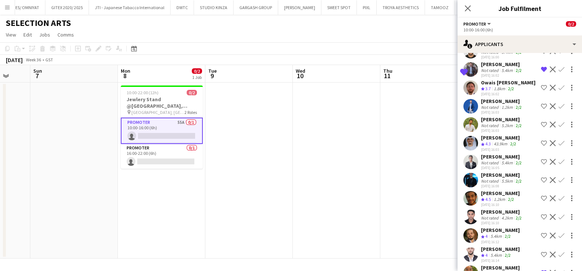
scroll to position [274, 0]
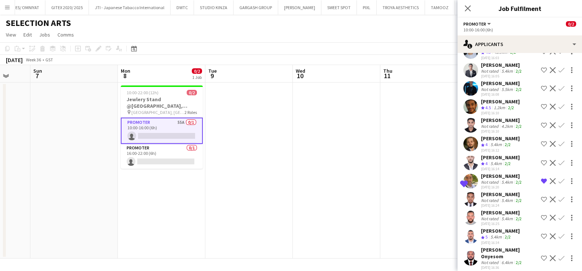
click at [486, 176] on div "[PERSON_NAME]" at bounding box center [502, 176] width 42 height 7
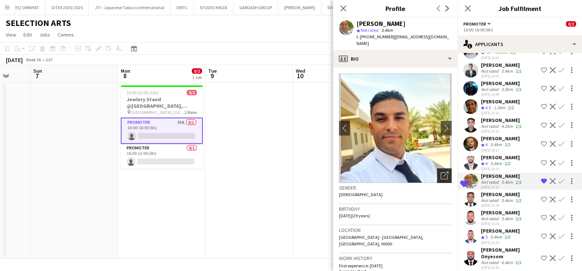
click at [440, 172] on icon "Open photos pop-in" at bounding box center [444, 176] width 8 height 8
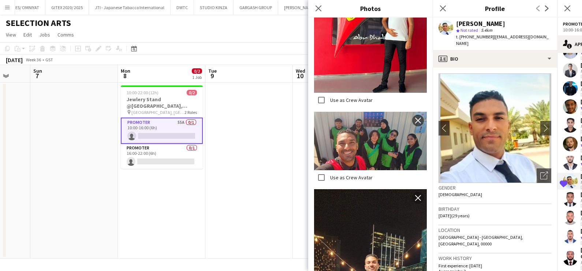
scroll to position [2556, 0]
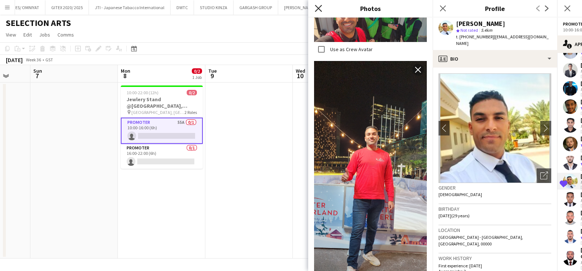
click at [315, 9] on icon "Close pop-in" at bounding box center [318, 8] width 7 height 7
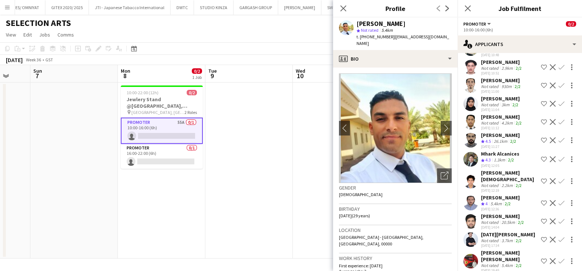
scroll to position [850, 0]
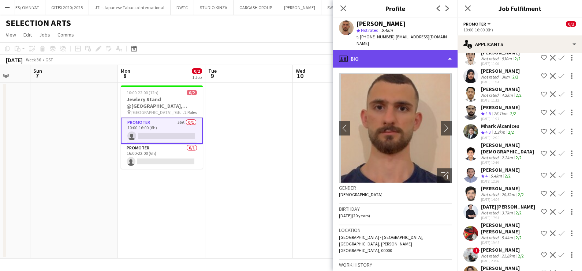
click at [385, 50] on div "profile Bio" at bounding box center [395, 59] width 124 height 18
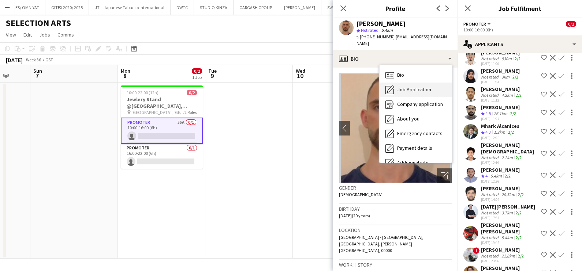
click at [408, 86] on span "Job Application" at bounding box center [414, 89] width 34 height 7
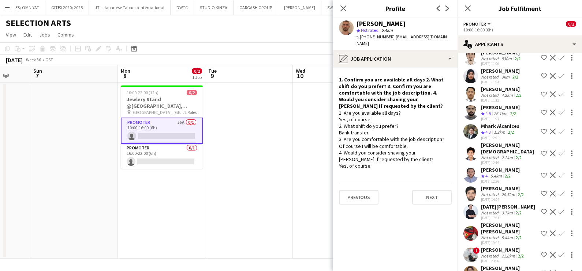
click at [503, 265] on div "Sinaan Shahid" at bounding box center [502, 268] width 42 height 7
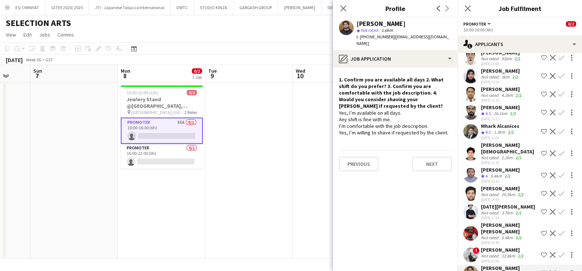
click at [486, 247] on div "almoizz ibrahim" at bounding box center [503, 250] width 44 height 7
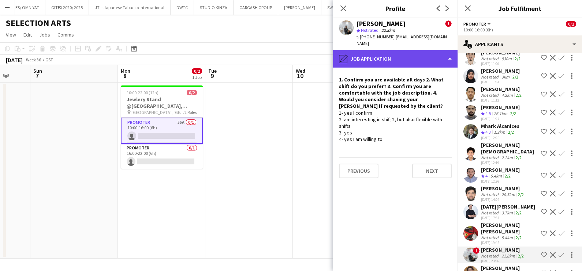
click at [391, 53] on div "pencil4 Job Application" at bounding box center [395, 59] width 124 height 18
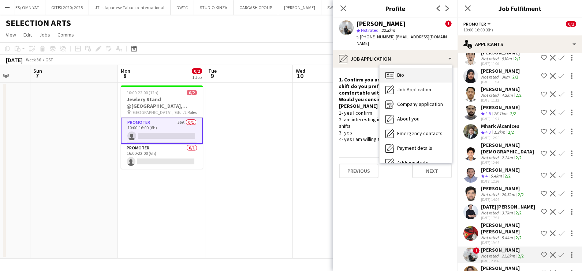
click at [412, 71] on div "Bio Bio" at bounding box center [415, 75] width 72 height 15
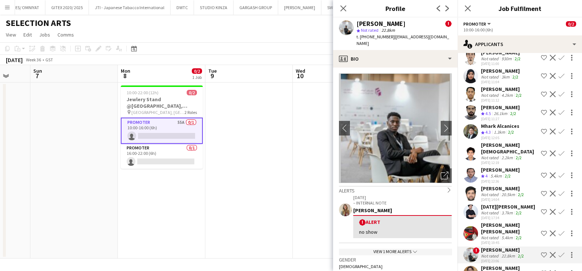
click at [497, 235] on div "Not rated" at bounding box center [490, 237] width 19 height 5
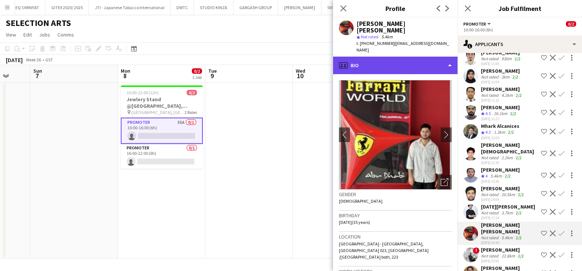
click at [388, 57] on div "profile Bio" at bounding box center [395, 66] width 124 height 18
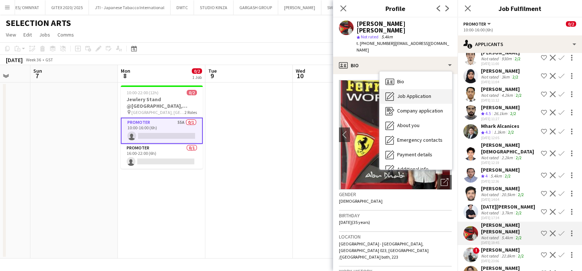
click at [404, 89] on div "Job Application Job Application" at bounding box center [415, 96] width 72 height 15
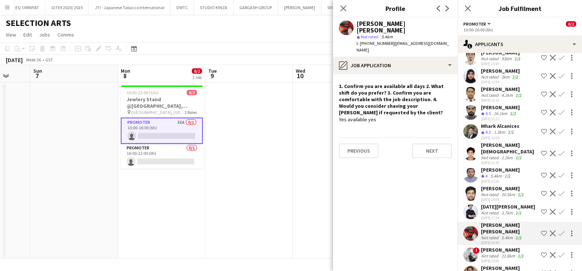
click at [490, 222] on div "Yasir liaqat Yasir" at bounding box center [509, 228] width 57 height 13
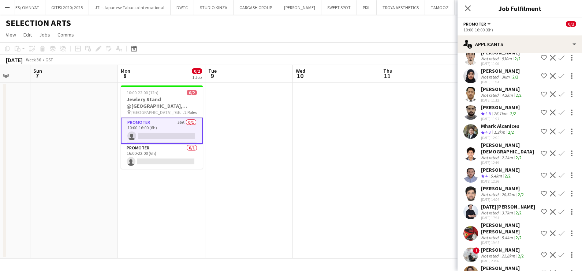
click at [483, 222] on div "Yasir liaqat Yasir" at bounding box center [509, 228] width 57 height 13
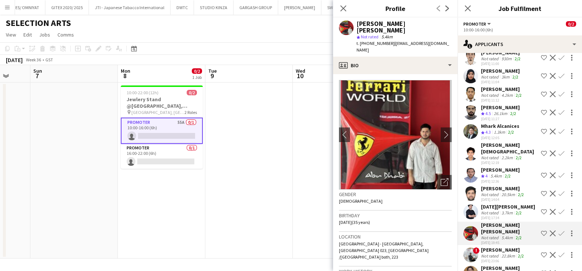
click at [541, 231] on app-icon "Shortlist crew" at bounding box center [544, 234] width 6 height 6
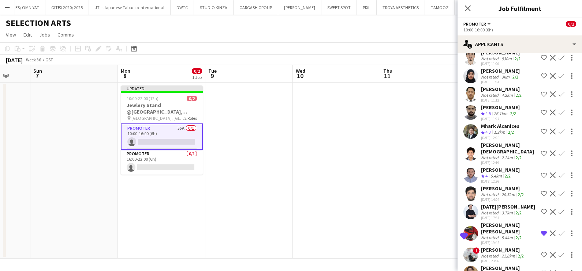
click at [493, 210] on div "Not rated" at bounding box center [490, 212] width 19 height 5
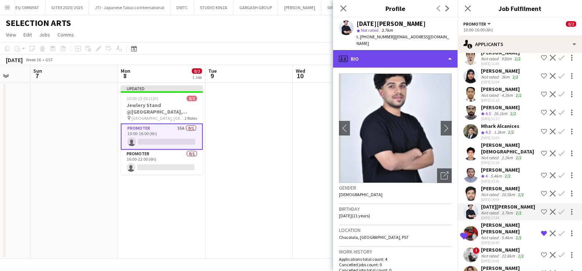
click at [413, 53] on div "profile Bio" at bounding box center [395, 59] width 124 height 18
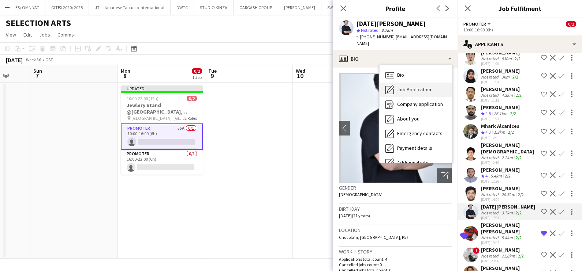
click at [420, 86] on span "Job Application" at bounding box center [414, 89] width 34 height 7
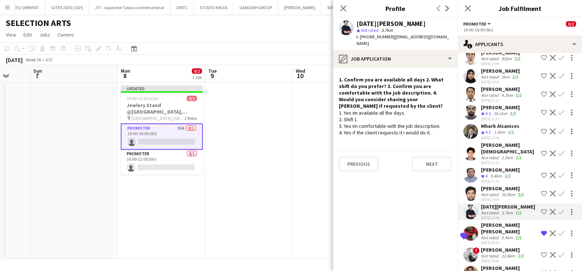
click at [541, 209] on app-icon "Shortlist crew" at bounding box center [544, 212] width 6 height 6
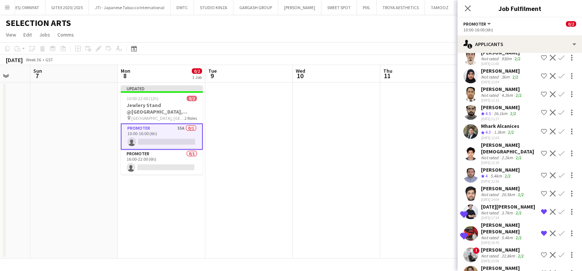
click at [365, 144] on app-date-cell at bounding box center [336, 171] width 87 height 176
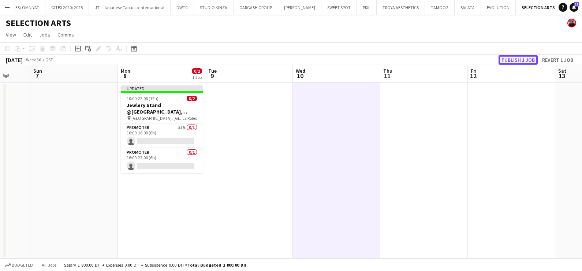
click at [527, 58] on button "Publish 1 job" at bounding box center [517, 60] width 39 height 10
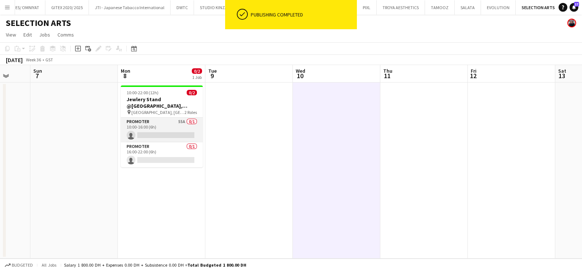
click at [174, 130] on app-card-role "Promoter 55A 0/1 10:00-16:00 (6h) single-neutral-actions" at bounding box center [162, 130] width 82 height 25
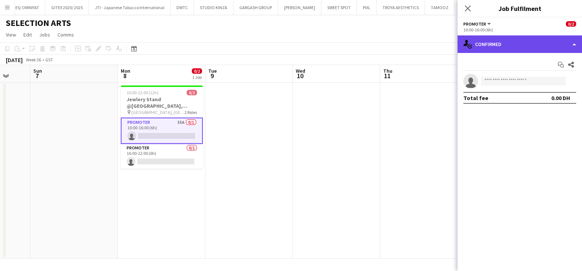
click at [505, 42] on div "single-neutral-actions-check-2 Confirmed" at bounding box center [519, 44] width 124 height 18
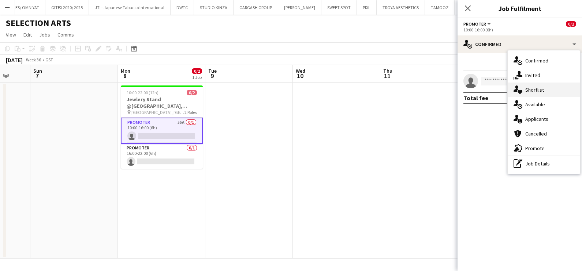
click at [529, 92] on div "single-neutral-actions-heart Shortlist" at bounding box center [543, 90] width 72 height 15
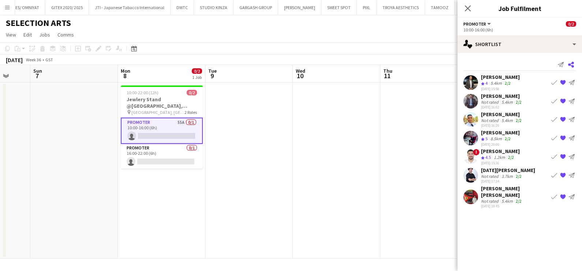
click at [574, 64] on app-icon "Share" at bounding box center [570, 65] width 10 height 10
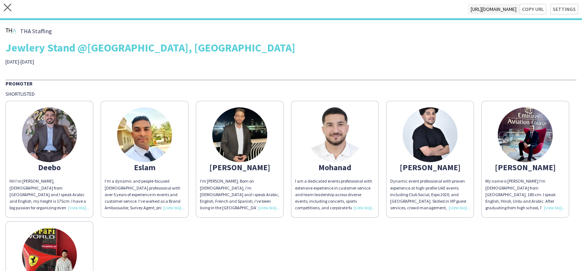
click at [49, 143] on img at bounding box center [49, 135] width 55 height 55
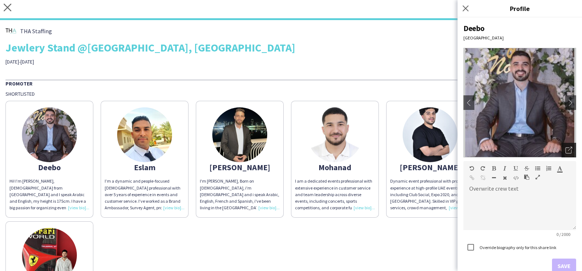
click at [565, 150] on icon "Open photos pop-in" at bounding box center [568, 150] width 7 height 7
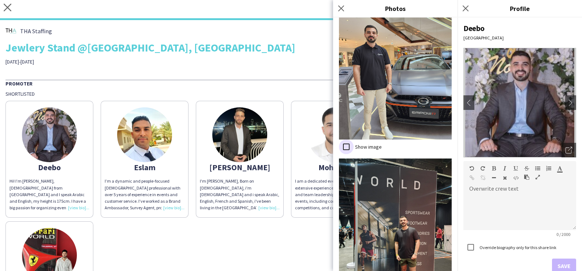
scroll to position [1180, 0]
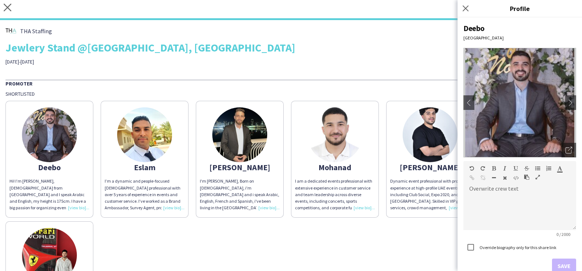
click at [155, 132] on img at bounding box center [144, 135] width 55 height 55
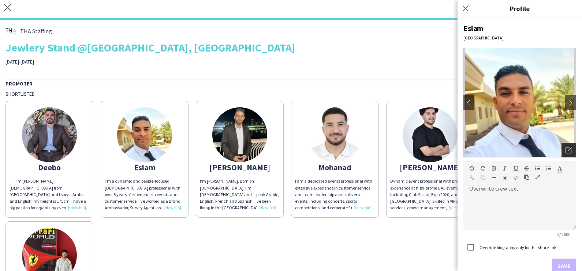
click at [565, 147] on icon "Open photos pop-in" at bounding box center [568, 150] width 7 height 7
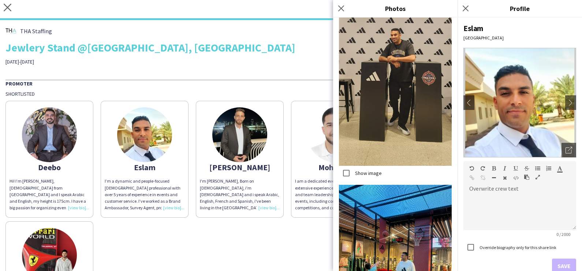
scroll to position [6037, 0]
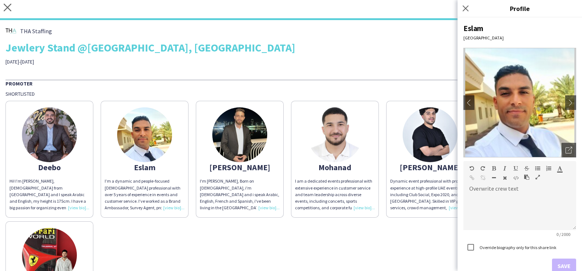
click at [240, 132] on img at bounding box center [239, 135] width 55 height 55
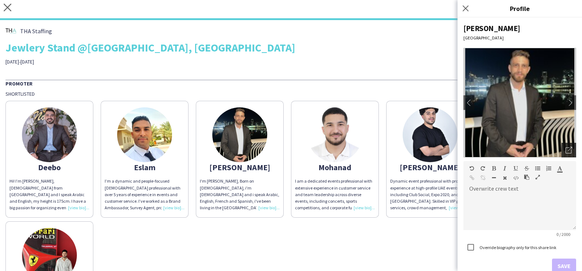
click at [565, 148] on div "Open photos pop-in" at bounding box center [568, 150] width 15 height 15
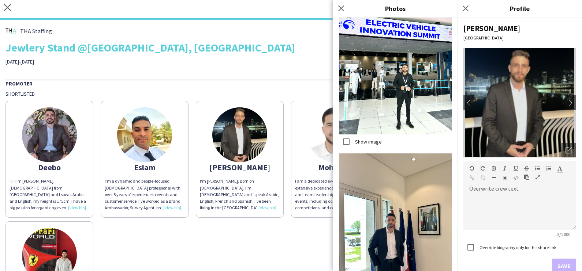
scroll to position [1005, 0]
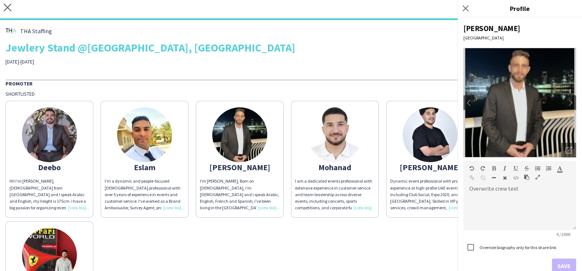
click at [324, 137] on img at bounding box center [334, 135] width 55 height 55
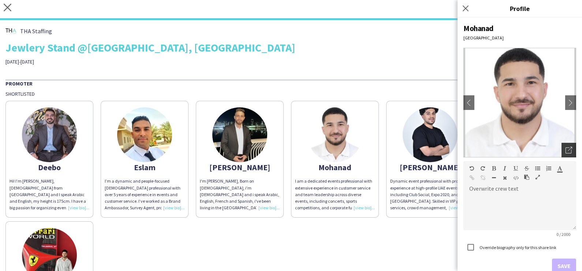
click at [565, 149] on icon "Open photos pop-in" at bounding box center [568, 150] width 7 height 7
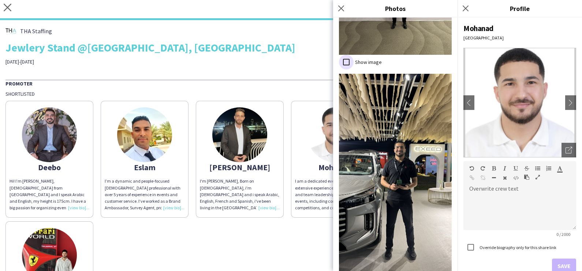
scroll to position [3164, 0]
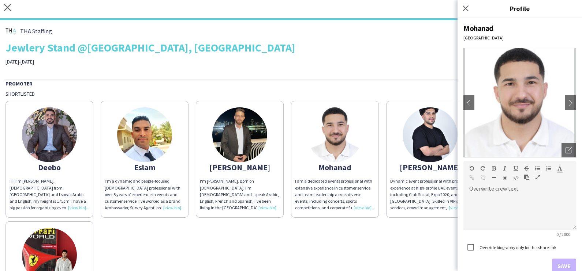
click at [411, 131] on img at bounding box center [429, 135] width 55 height 55
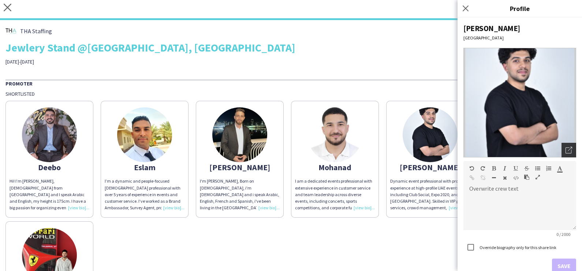
click at [566, 148] on div "Open photos pop-in" at bounding box center [568, 150] width 15 height 15
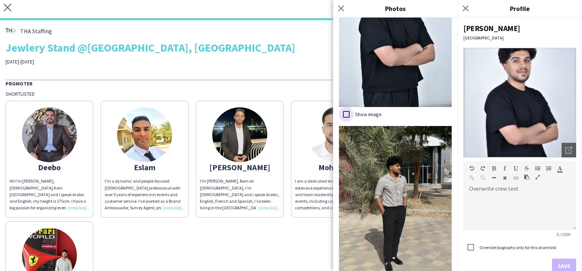
scroll to position [399, 0]
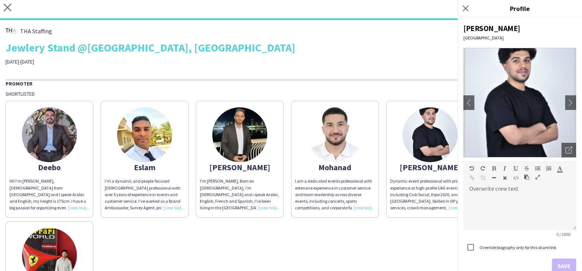
click at [275, 233] on div "Deebo Hi! I’m Dibo Badawi, 24 years old from Syria and I speak Arabic and Engli…" at bounding box center [290, 217] width 571 height 241
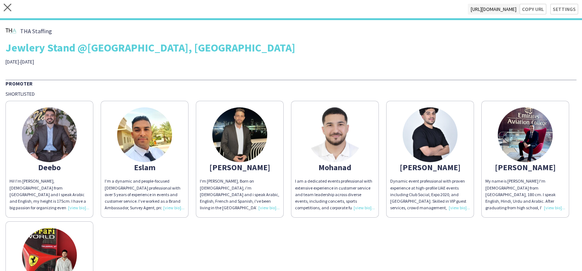
scroll to position [99, 0]
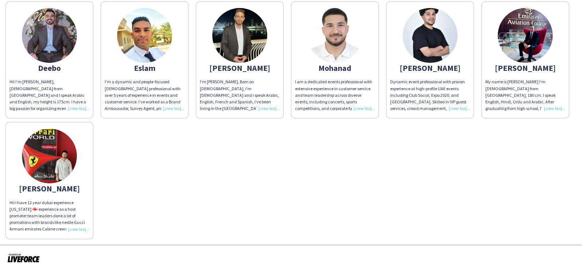
click at [497, 63] on img at bounding box center [524, 35] width 55 height 55
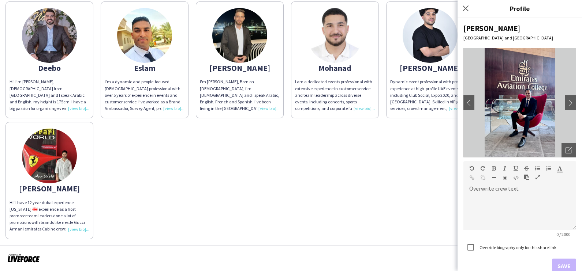
click at [558, 138] on img at bounding box center [519, 103] width 113 height 110
click at [565, 150] on icon "Open photos pop-in" at bounding box center [568, 150] width 7 height 7
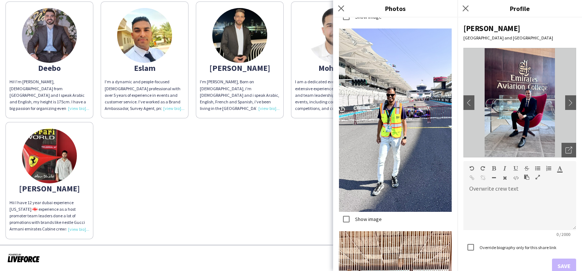
scroll to position [1671, 0]
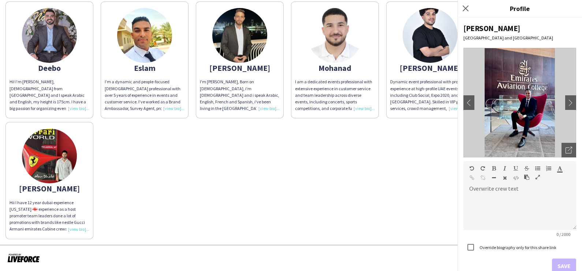
click at [77, 167] on img at bounding box center [49, 156] width 55 height 55
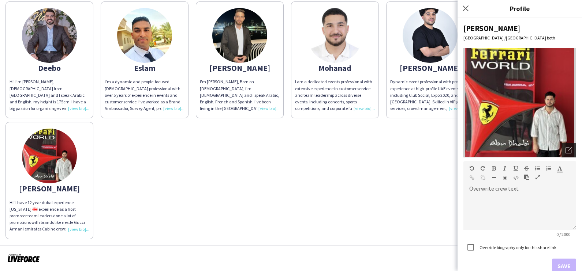
click at [565, 151] on icon "Open photos pop-in" at bounding box center [568, 150] width 7 height 7
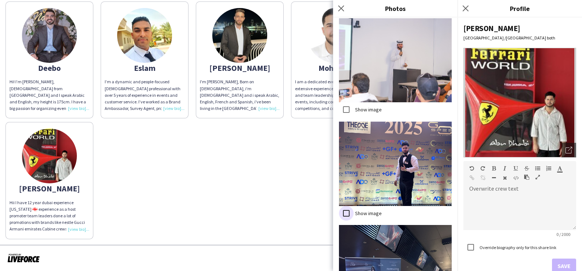
scroll to position [887, 0]
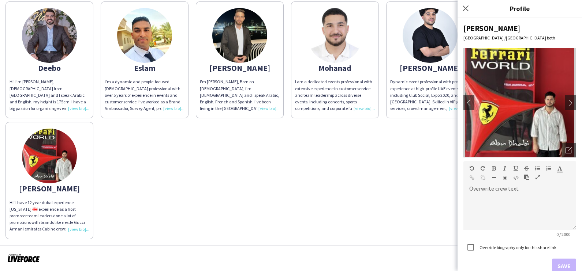
click at [306, 188] on div "Deebo Hi! I’m Dibo Badawi, 24 years old from Syria and I speak Arabic and Engli…" at bounding box center [290, 118] width 571 height 241
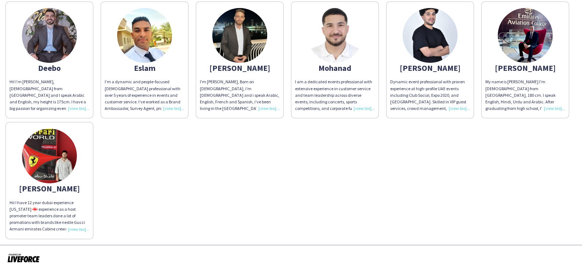
click at [77, 160] on img at bounding box center [49, 156] width 55 height 55
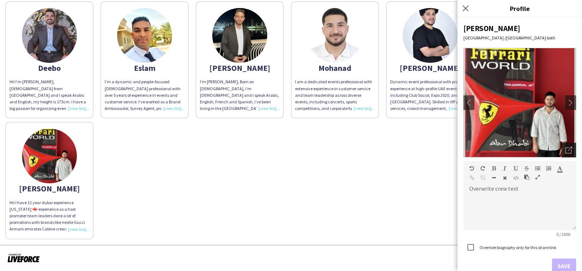
click at [565, 147] on icon "Open photos pop-in" at bounding box center [568, 150] width 7 height 7
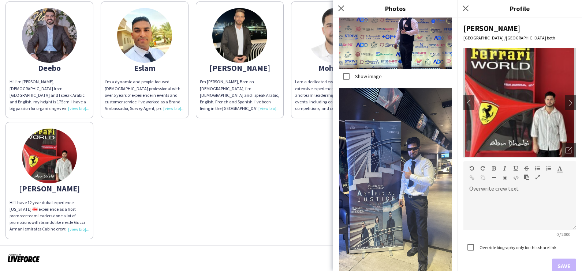
drag, startPoint x: 430, startPoint y: 260, endPoint x: 416, endPoint y: 254, distance: 14.6
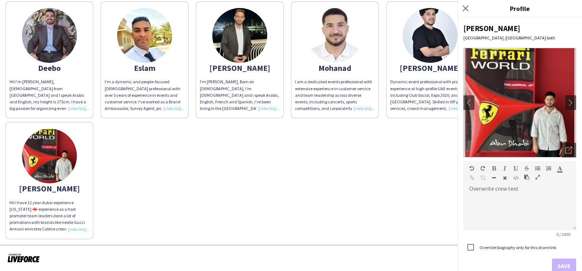
click at [263, 161] on div "Deebo Hi! I’m Dibo Badawi, 24 years old from Syria and I speak Arabic and Engli…" at bounding box center [290, 118] width 571 height 241
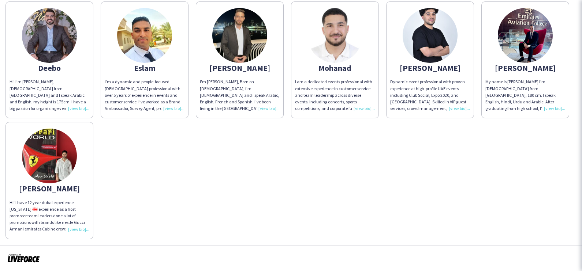
scroll to position [0, 0]
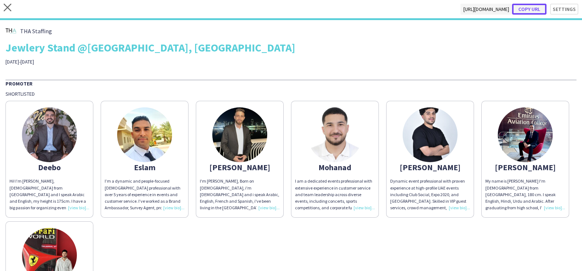
click at [523, 7] on button "Copy url" at bounding box center [529, 9] width 34 height 11
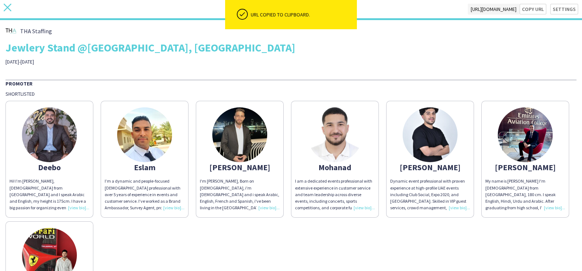
click at [8, 8] on icon at bounding box center [8, 8] width 8 height 8
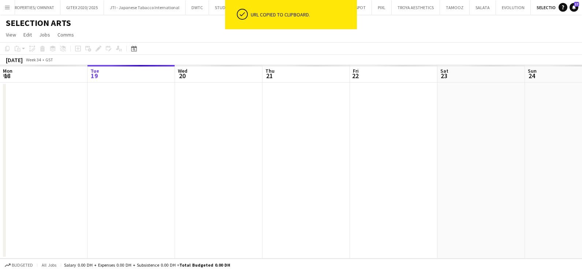
scroll to position [0, 31]
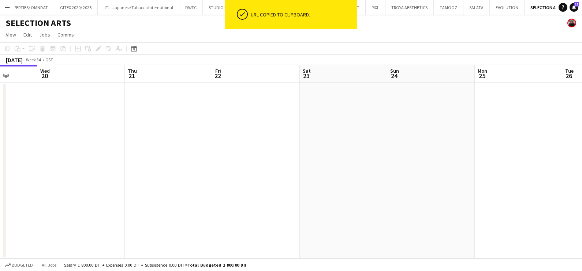
drag, startPoint x: 192, startPoint y: 141, endPoint x: 134, endPoint y: 142, distance: 58.2
click at [136, 141] on app-calendar-viewport "Sat 16 Sun 17 Mon 18 Tue 19 Wed 20 Thu 21 Fri 22 Sat 23 Sun 24 Mon 25 Tue 26 We…" at bounding box center [291, 162] width 582 height 194
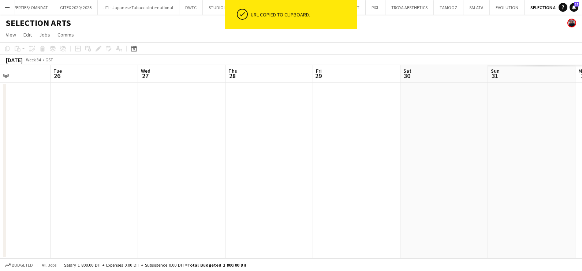
drag, startPoint x: 324, startPoint y: 148, endPoint x: 125, endPoint y: 150, distance: 199.3
click at [97, 149] on app-calendar-viewport "Fri 22 Sat 23 Sun 24 Mon 25 Tue 26 Wed 27 Thu 28 Fri 29 Sat 30 Sun 31 Mon 1 Tue…" at bounding box center [291, 162] width 582 height 194
drag, startPoint x: 431, startPoint y: 152, endPoint x: 157, endPoint y: 167, distance: 275.1
click at [154, 167] on app-calendar-viewport "Sat 23 Sun 24 Mon 25 Tue 26 Wed 27 Thu 28 Fri 29 Sat 30 Sun 31 Mon 1 Tue 2 Wed 3" at bounding box center [291, 162] width 582 height 194
drag, startPoint x: 141, startPoint y: 172, endPoint x: 128, endPoint y: 172, distance: 12.8
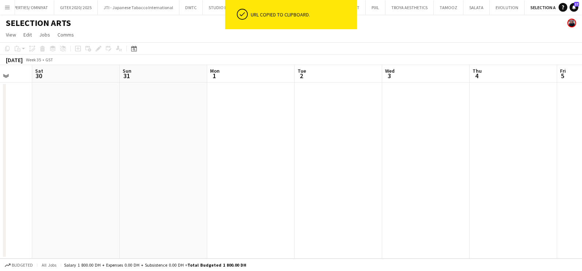
click at [128, 172] on app-calendar-viewport "Tue 26 Wed 27 Thu 28 Fri 29 Sat 30 Sun 31 Mon 1 Tue 2 Wed 3 Thu 4 Fri 5 Sat 6" at bounding box center [291, 162] width 582 height 194
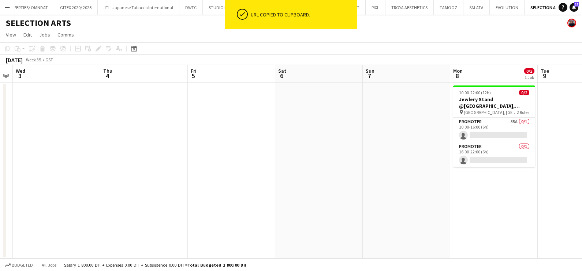
drag, startPoint x: 404, startPoint y: 180, endPoint x: 216, endPoint y: 183, distance: 188.0
click at [215, 183] on app-calendar-viewport "Sun 31 Mon 1 Tue 2 Wed 3 Thu 4 Fri 5 Sat 6 Sun 7 Mon 8 0/2 1 Job Tue 9 Wed 10 T…" at bounding box center [291, 162] width 582 height 194
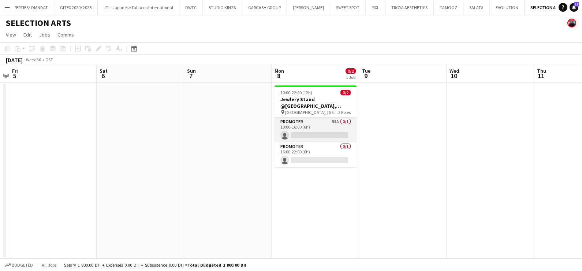
click at [302, 122] on app-card-role "Promoter 55A 0/1 10:00-16:00 (6h) single-neutral-actions" at bounding box center [315, 130] width 82 height 25
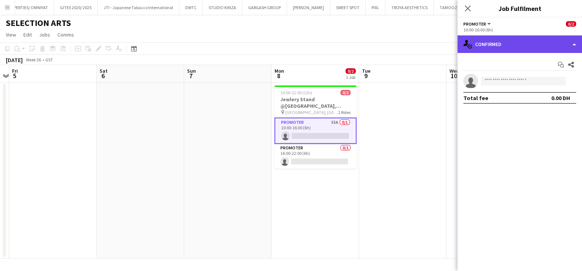
click at [494, 44] on div "single-neutral-actions-check-2 Confirmed" at bounding box center [519, 44] width 124 height 18
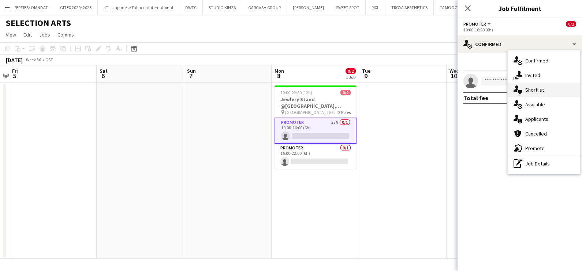
click at [545, 89] on div "single-neutral-actions-heart Shortlist" at bounding box center [543, 90] width 72 height 15
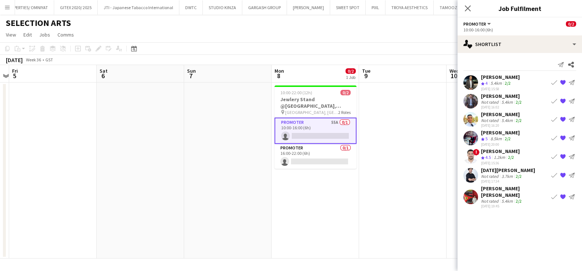
click at [563, 175] on app-icon "{{ spriteTitle }}" at bounding box center [563, 176] width 6 height 6
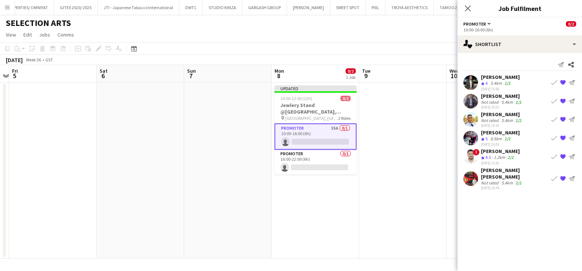
click at [403, 154] on app-date-cell at bounding box center [402, 171] width 87 height 176
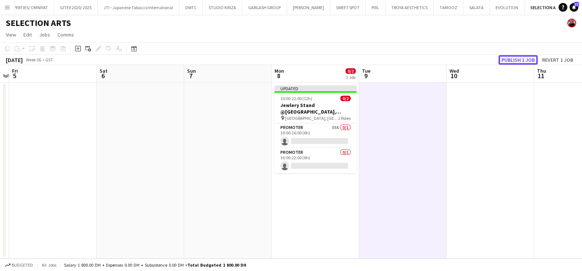
click at [510, 56] on button "Publish 1 job" at bounding box center [517, 60] width 39 height 10
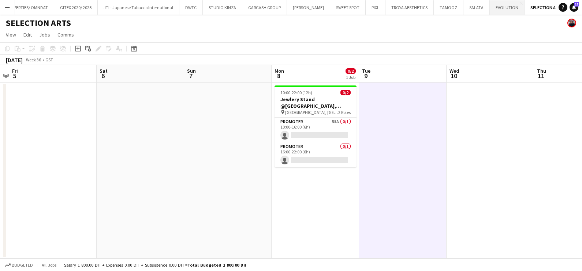
click at [489, 9] on button "EVOLUTION Close" at bounding box center [506, 7] width 35 height 14
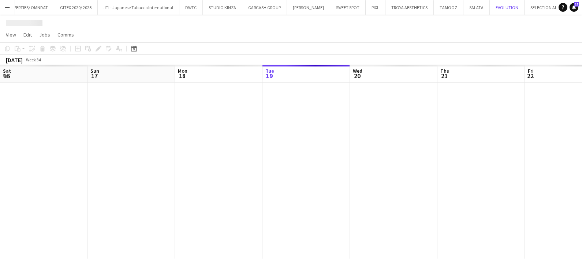
scroll to position [0, 175]
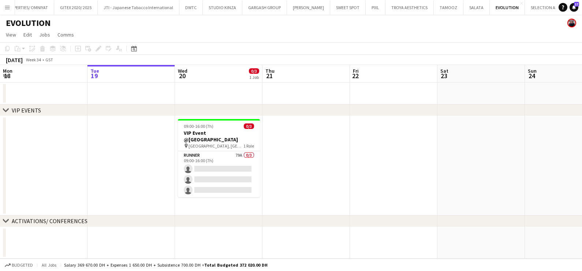
drag, startPoint x: 228, startPoint y: 160, endPoint x: 192, endPoint y: 161, distance: 36.2
click at [60, 160] on app-calendar-viewport "Sat 16 Sun 17 Mon 18 Tue 19 Wed 20 0/3 1 Job Thu 21 Fri 22 Sat 23 Sun 24 Mon 25…" at bounding box center [291, 162] width 582 height 194
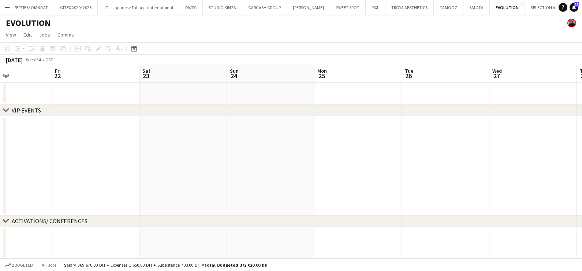
drag, startPoint x: 282, startPoint y: 167, endPoint x: 35, endPoint y: 167, distance: 247.2
click at [2, 167] on app-calendar-viewport "Mon 18 Tue 19 Wed 20 0/3 1 Job Thu 21 Fri 22 Sat 23 Sun 24 Mon 25 Tue 26 Wed 27…" at bounding box center [291, 162] width 582 height 194
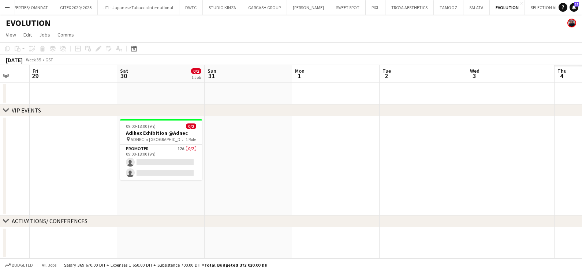
scroll to position [0, 189]
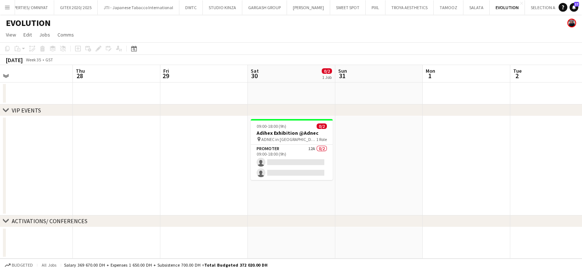
drag, startPoint x: 377, startPoint y: 168, endPoint x: 96, endPoint y: 168, distance: 280.9
click at [96, 168] on app-calendar-viewport "Mon 25 Tue 26 Wed 27 Thu 28 Fri 29 Sat 30 0/2 1 Job Sun 31 Mon 1 Tue 2 Wed 3 Th…" at bounding box center [291, 162] width 582 height 194
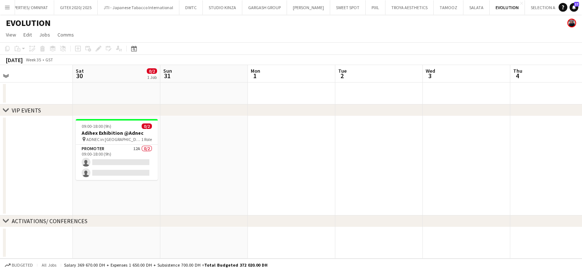
click at [108, 153] on app-card-role "Promoter 12A 0/2 09:00-18:00 (9h) single-neutral-actions single-neutral-actions" at bounding box center [117, 162] width 82 height 35
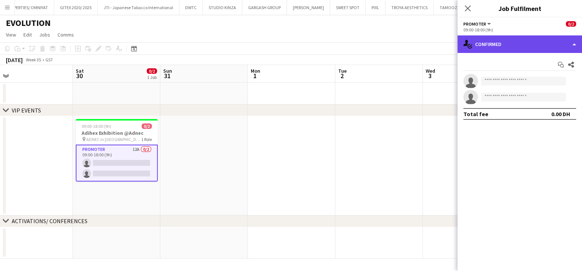
click at [483, 47] on div "single-neutral-actions-check-2 Confirmed" at bounding box center [519, 44] width 124 height 18
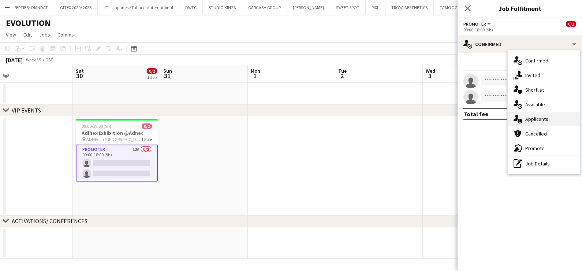
click at [531, 118] on div "single-neutral-actions-information Applicants" at bounding box center [543, 119] width 72 height 15
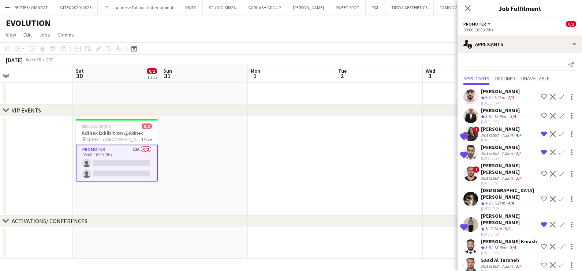
scroll to position [58, 0]
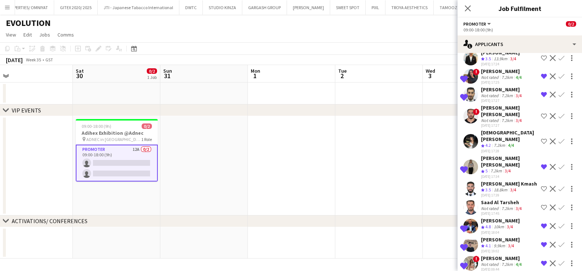
click at [486, 255] on div "Yara Wael" at bounding box center [502, 258] width 42 height 7
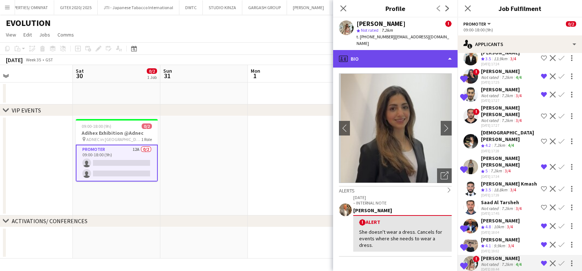
click at [400, 50] on div "profile Bio" at bounding box center [395, 59] width 124 height 18
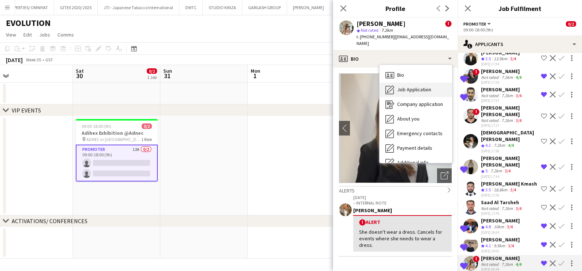
click at [407, 86] on span "Job Application" at bounding box center [414, 89] width 34 height 7
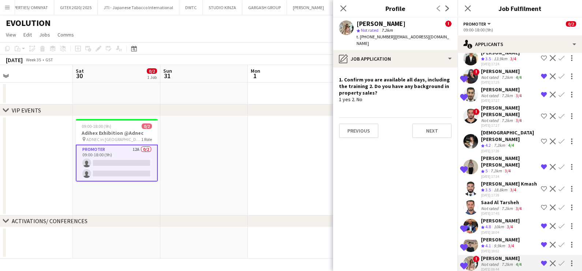
click at [293, 174] on app-date-cell at bounding box center [291, 165] width 87 height 99
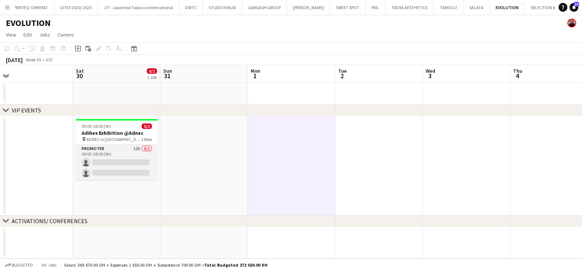
click at [138, 162] on app-card-role "Promoter 12A 0/2 09:00-18:00 (9h) single-neutral-actions single-neutral-actions" at bounding box center [117, 162] width 82 height 35
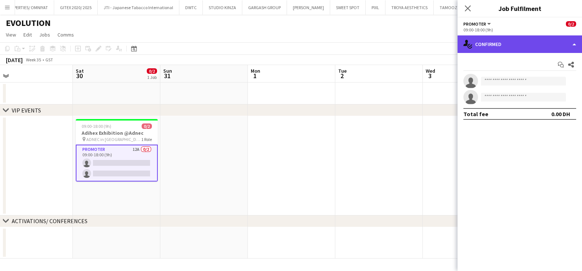
click at [538, 45] on div "single-neutral-actions-check-2 Confirmed" at bounding box center [519, 44] width 124 height 18
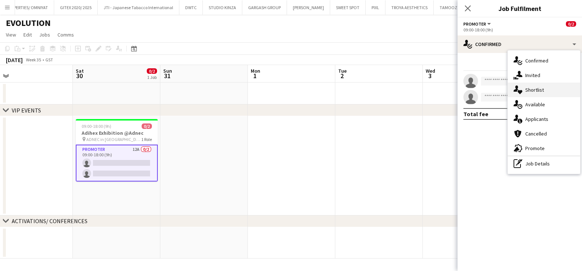
click at [540, 89] on div "single-neutral-actions-heart Shortlist" at bounding box center [543, 90] width 72 height 15
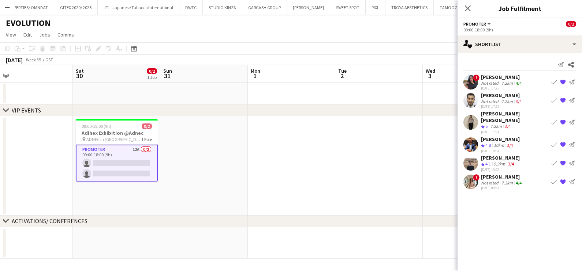
click at [486, 79] on div "Rama Moussa" at bounding box center [502, 77] width 42 height 7
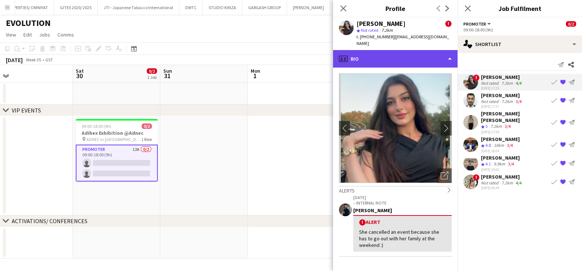
click at [417, 50] on div "profile Bio" at bounding box center [395, 59] width 124 height 18
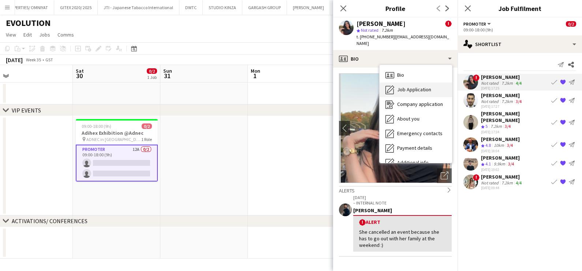
click at [413, 86] on span "Job Application" at bounding box center [414, 89] width 34 height 7
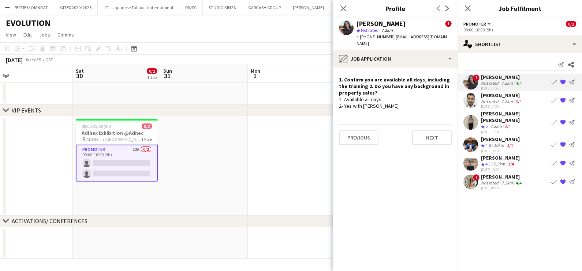
click at [285, 155] on app-date-cell at bounding box center [291, 165] width 87 height 99
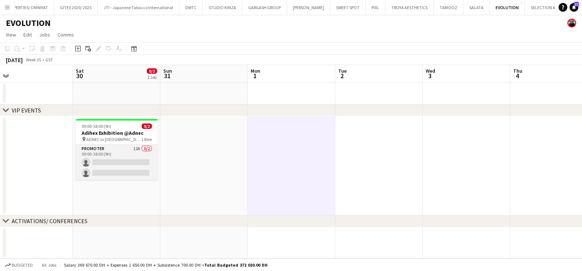
drag, startPoint x: 152, startPoint y: 151, endPoint x: 153, endPoint y: 145, distance: 6.3
click at [152, 152] on app-card-role "Promoter 12A 0/2 09:00-18:00 (9h) single-neutral-actions single-neutral-actions" at bounding box center [117, 162] width 82 height 35
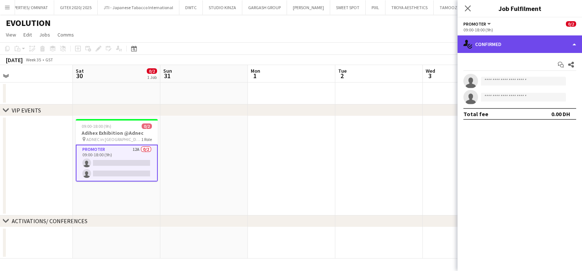
click at [513, 44] on div "single-neutral-actions-check-2 Confirmed" at bounding box center [519, 44] width 124 height 18
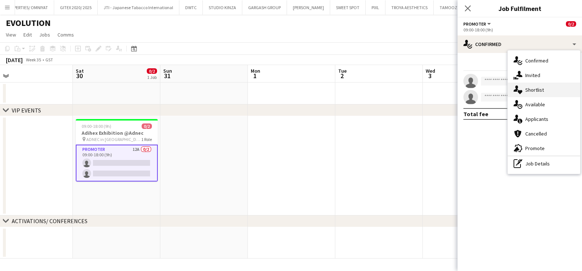
click at [535, 91] on div "single-neutral-actions-heart Shortlist" at bounding box center [543, 90] width 72 height 15
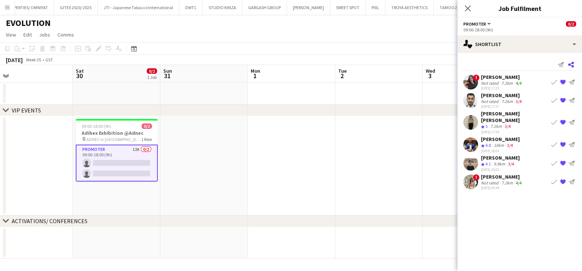
click at [572, 67] on icon at bounding box center [571, 65] width 6 height 6
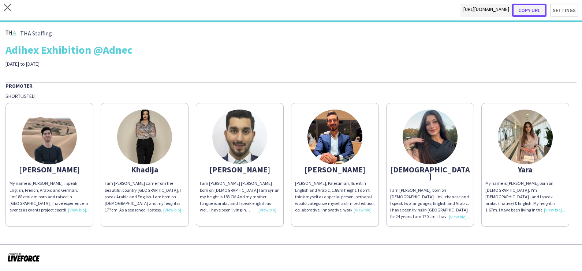
click at [537, 10] on button "Copy url" at bounding box center [529, 10] width 34 height 13
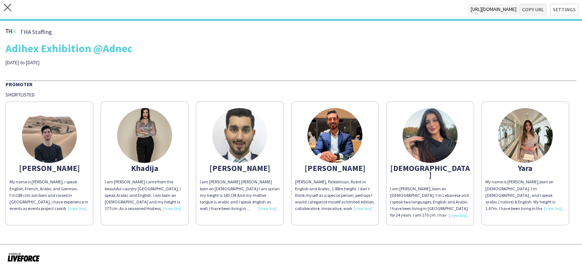
type textarea "**********"
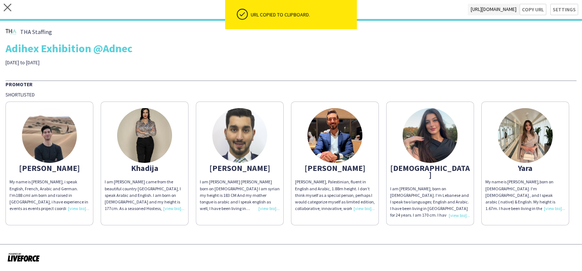
click at [515, 151] on img at bounding box center [524, 135] width 55 height 55
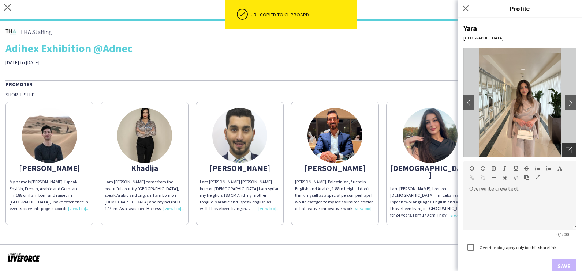
click at [565, 152] on icon "Open photos pop-in" at bounding box center [568, 150] width 7 height 7
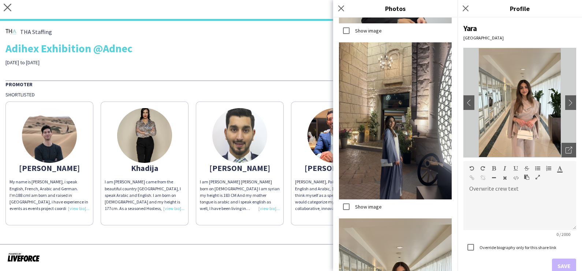
scroll to position [726, 0]
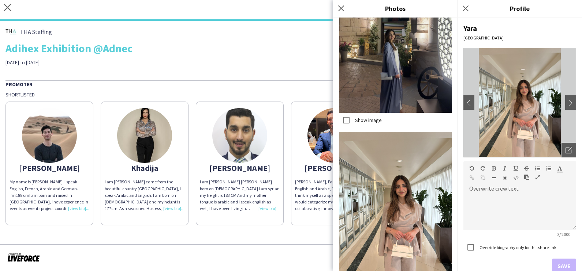
click at [148, 139] on img at bounding box center [144, 135] width 55 height 55
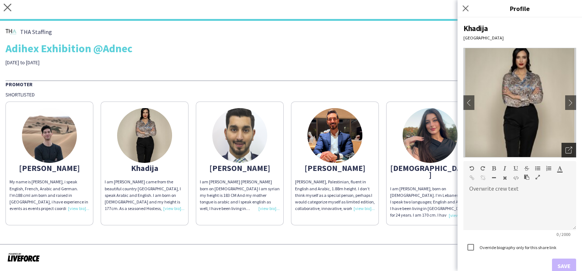
click at [565, 150] on icon "Open photos pop-in" at bounding box center [568, 150] width 7 height 7
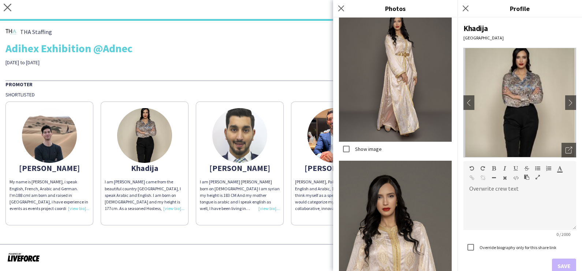
scroll to position [2485, 0]
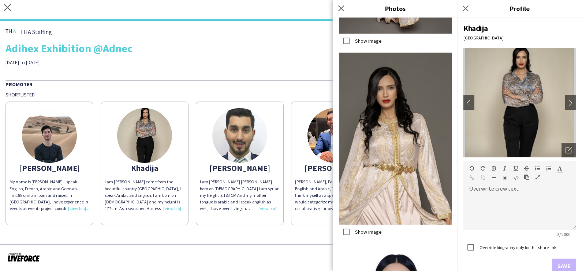
click at [278, 226] on app-share-pages "close https://admin.liveforce.co/v2/s/59c70a4f-e963-4b96-bf50-094c7d73ca61 Copy…" at bounding box center [291, 135] width 582 height 271
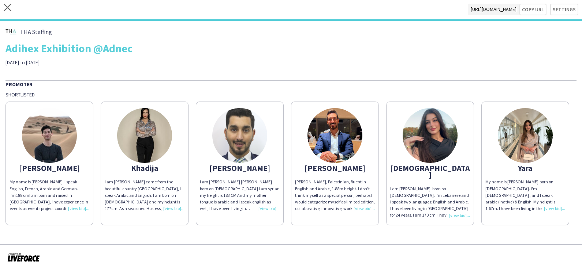
click at [426, 136] on img at bounding box center [429, 135] width 55 height 55
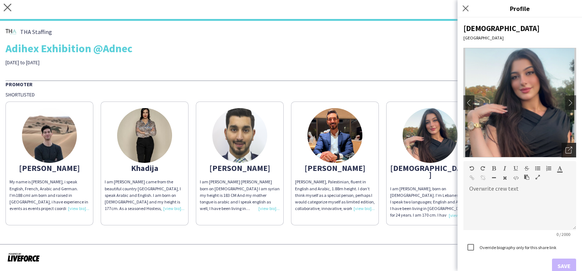
click at [564, 146] on div "Open photos pop-in" at bounding box center [568, 150] width 15 height 15
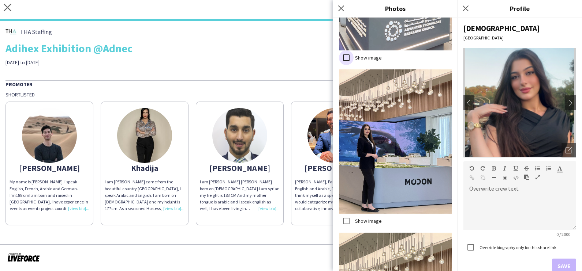
scroll to position [1043, 0]
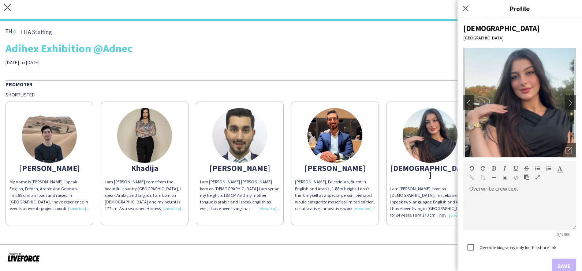
click at [351, 37] on div "THA Staffing" at bounding box center [290, 31] width 571 height 11
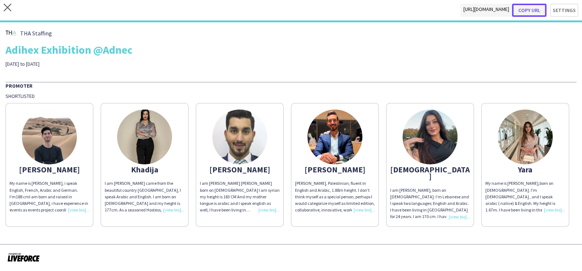
click at [530, 11] on button "Copy url" at bounding box center [529, 10] width 34 height 13
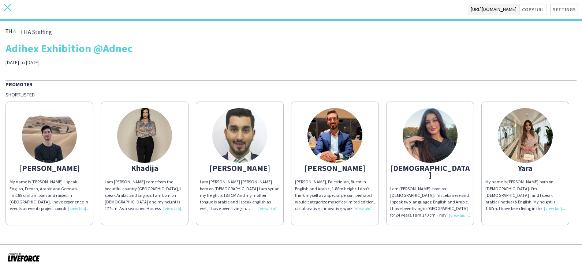
click at [7, 6] on icon at bounding box center [8, 8] width 8 height 8
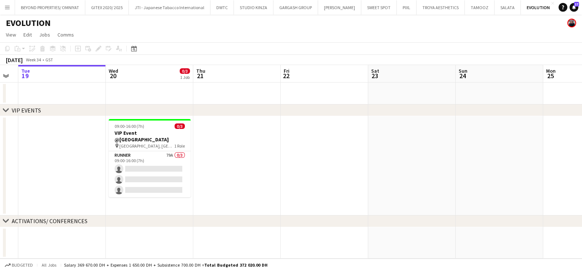
click at [132, 129] on app-calendar-viewport "Sat 16 Sun 17 Mon 18 Tue 19 Wed 20 0/3 1 Job Thu 21 Fri 22 Sat 23 Sun 24 Mon 25…" at bounding box center [291, 162] width 582 height 194
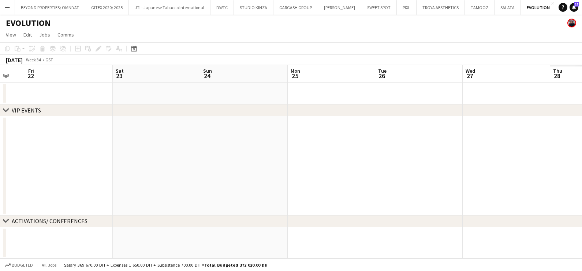
drag, startPoint x: 244, startPoint y: 142, endPoint x: 57, endPoint y: 145, distance: 187.3
click at [59, 144] on app-calendar-viewport "Mon 18 Tue 19 Wed 20 0/3 1 Job Thu 21 Fri 22 Sat 23 Sun 24 Mon 25 Tue 26 Wed 27…" at bounding box center [291, 162] width 582 height 194
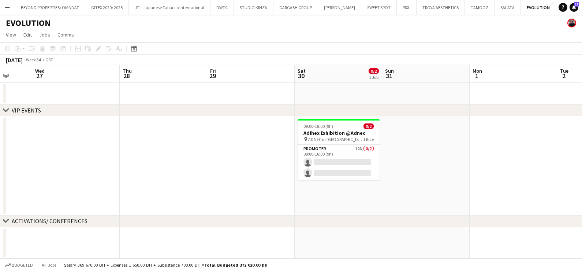
drag, startPoint x: 394, startPoint y: 149, endPoint x: 188, endPoint y: 149, distance: 205.9
click at [189, 149] on app-calendar-viewport "Sat 23 Sun 24 Mon 25 Tue 26 Wed 27 Thu 28 Fri 29 Sat 30 0/2 1 Job Sun 31 Mon 1 …" at bounding box center [291, 162] width 582 height 194
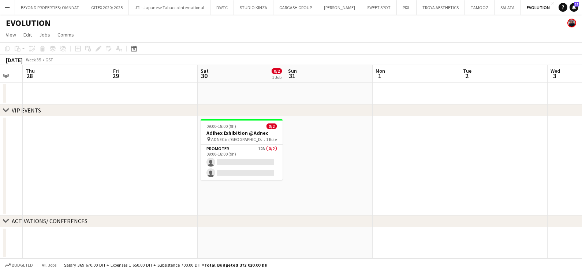
click at [251, 157] on app-card-role "Promoter 12A 0/2 09:00-18:00 (9h) single-neutral-actions single-neutral-actions" at bounding box center [241, 162] width 82 height 35
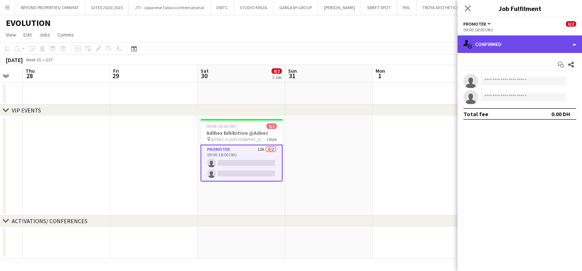
click at [485, 41] on div "single-neutral-actions-check-2 Confirmed" at bounding box center [519, 44] width 124 height 18
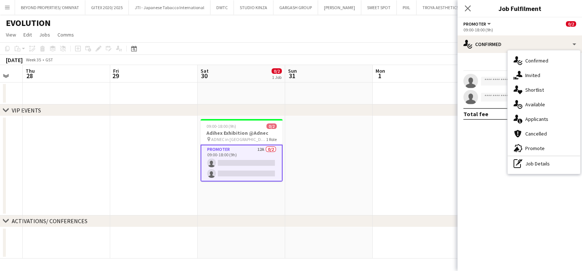
click at [537, 88] on div "single-neutral-actions-heart Shortlist" at bounding box center [543, 90] width 72 height 15
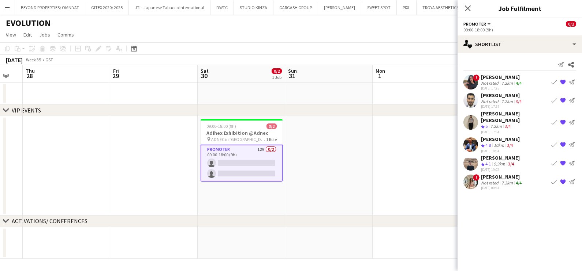
click at [491, 81] on div "Not rated" at bounding box center [490, 82] width 19 height 5
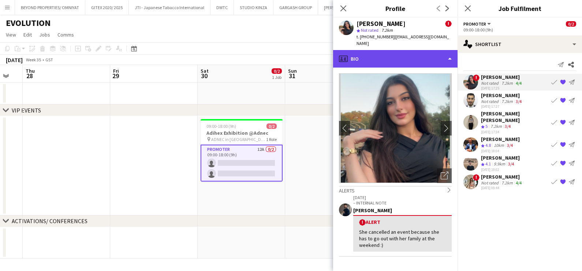
click at [391, 50] on div "profile Bio" at bounding box center [395, 59] width 124 height 18
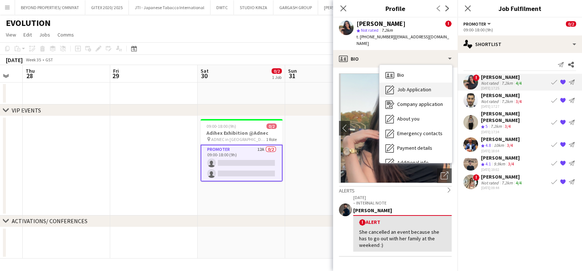
click at [405, 90] on div "Job Application Job Application" at bounding box center [415, 90] width 72 height 15
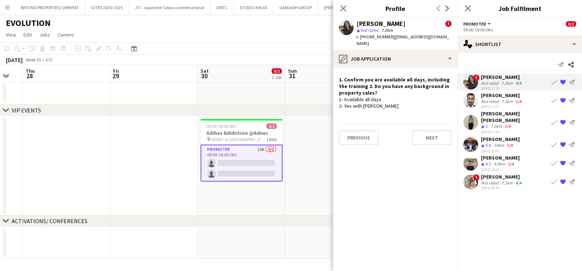
click at [495, 100] on div "Not rated" at bounding box center [490, 101] width 19 height 5
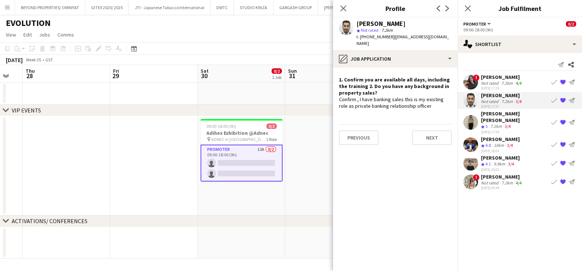
click at [499, 116] on div "Khadija Khadija" at bounding box center [514, 116] width 67 height 13
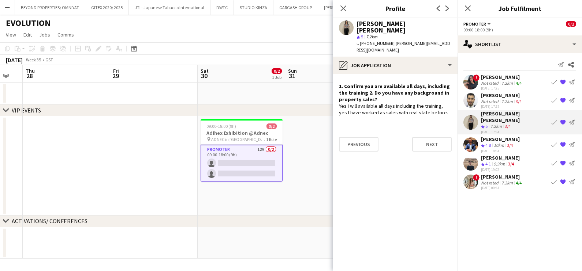
click at [496, 136] on div "Mohamed Nemer Ali Abuzarqa" at bounding box center [500, 139] width 39 height 7
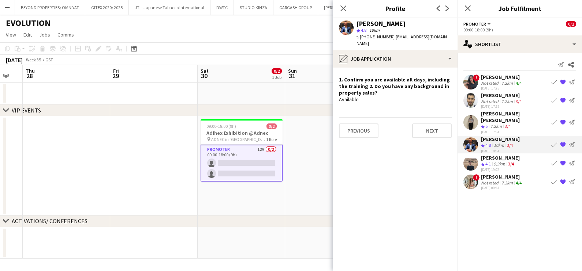
drag, startPoint x: 357, startPoint y: 23, endPoint x: 406, endPoint y: 24, distance: 49.4
click at [405, 24] on div "Mohamed Nemer Ali Abuzarqa" at bounding box center [380, 23] width 49 height 7
copy div "Mohamed Nemer"
click at [494, 157] on div "Elhassan Ali" at bounding box center [500, 158] width 39 height 7
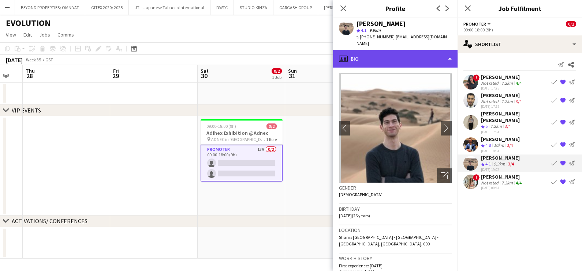
click at [410, 54] on div "profile Bio" at bounding box center [395, 59] width 124 height 18
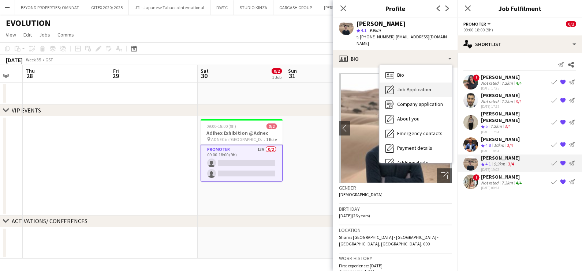
click at [418, 86] on span "Job Application" at bounding box center [414, 89] width 34 height 7
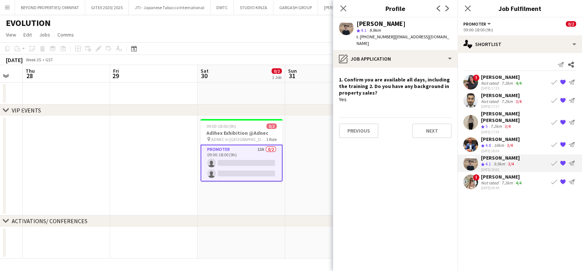
click at [315, 143] on app-date-cell at bounding box center [328, 165] width 87 height 99
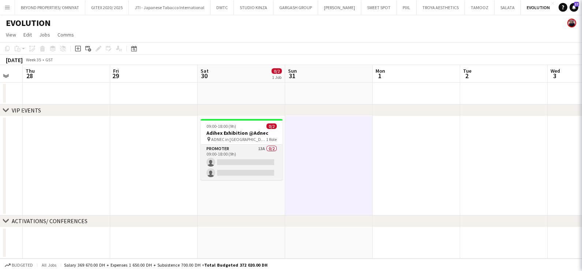
click at [264, 154] on app-card-role "Promoter 13A 0/2 09:00-18:00 (9h) single-neutral-actions single-neutral-actions" at bounding box center [241, 162] width 82 height 35
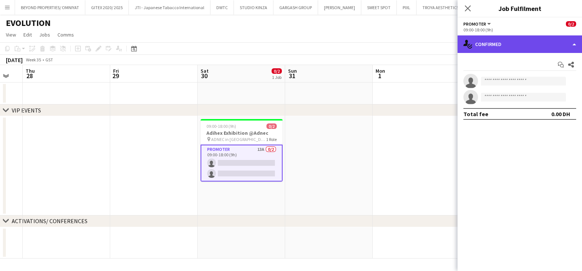
click at [490, 49] on div "single-neutral-actions-check-2 Confirmed" at bounding box center [519, 44] width 124 height 18
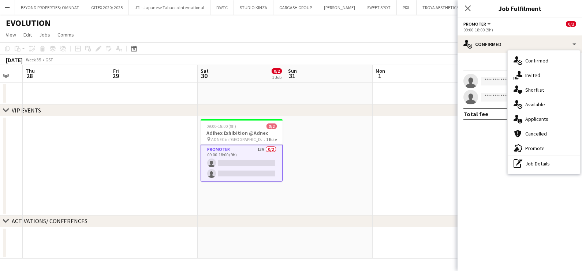
drag, startPoint x: 490, startPoint y: 49, endPoint x: 532, endPoint y: 123, distance: 84.4
click at [532, 123] on div "single-neutral-actions-information Applicants" at bounding box center [543, 119] width 72 height 15
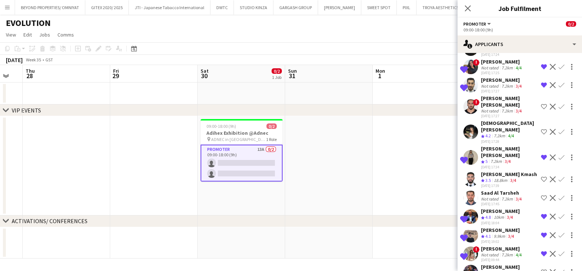
scroll to position [76, 0]
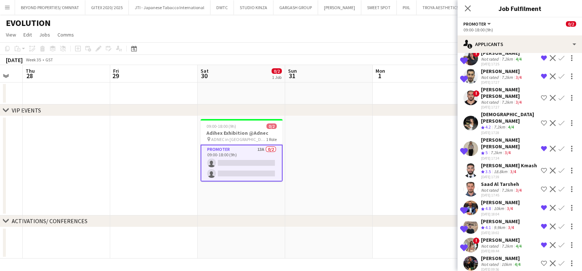
click at [493, 262] on div "Not rated" at bounding box center [490, 264] width 19 height 5
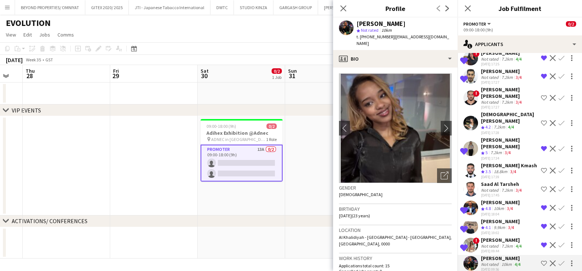
click at [309, 153] on app-date-cell at bounding box center [328, 165] width 87 height 99
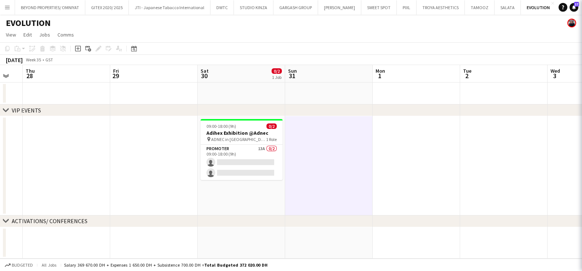
scroll to position [0, 0]
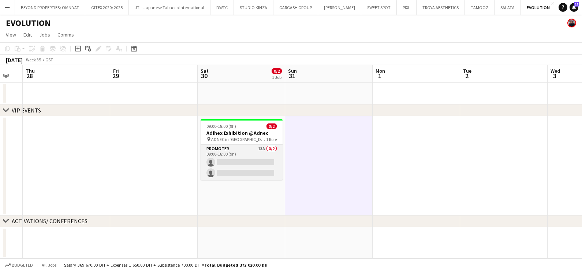
click at [234, 147] on app-card-role "Promoter 13A 0/2 09:00-18:00 (9h) single-neutral-actions single-neutral-actions" at bounding box center [241, 162] width 82 height 35
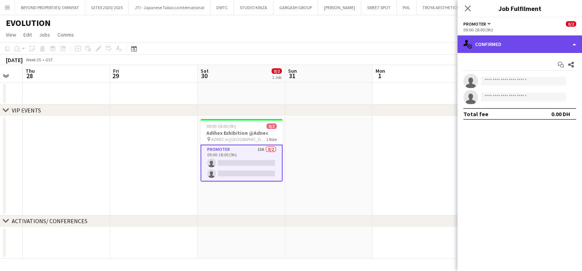
click at [489, 38] on div "single-neutral-actions-check-2 Confirmed" at bounding box center [519, 44] width 124 height 18
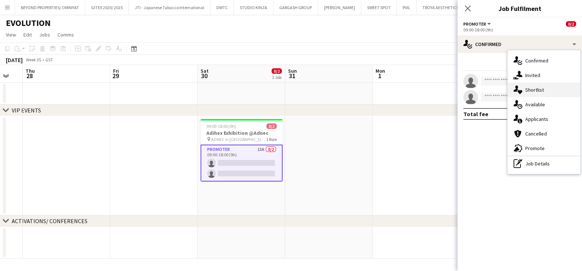
click at [535, 90] on div "single-neutral-actions-heart Shortlist" at bounding box center [543, 90] width 72 height 15
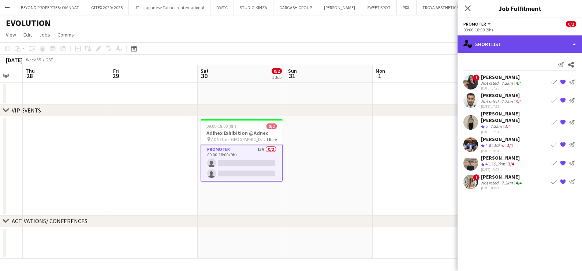
click at [496, 46] on div "single-neutral-actions-heart Shortlist" at bounding box center [519, 44] width 124 height 18
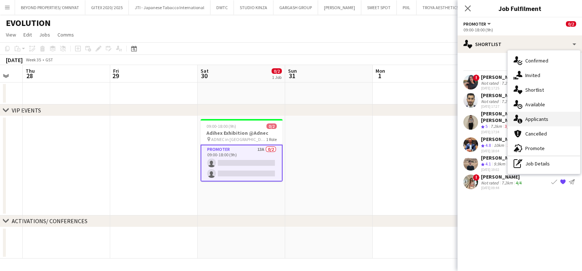
click at [530, 124] on div "single-neutral-actions-information Applicants" at bounding box center [543, 119] width 72 height 15
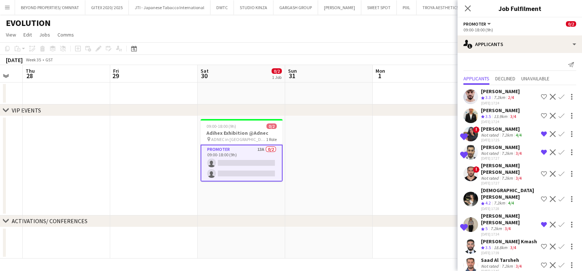
scroll to position [45, 0]
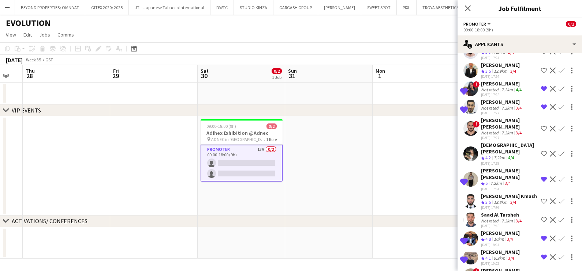
click at [389, 172] on app-date-cell at bounding box center [415, 165] width 87 height 99
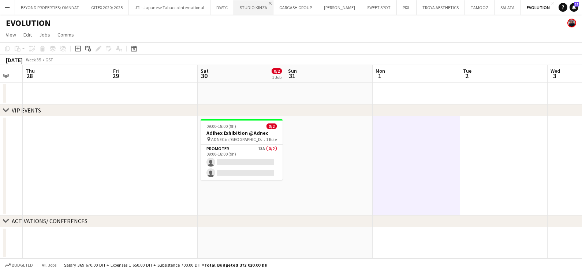
click at [268, 2] on app-icon "Close" at bounding box center [269, 3] width 3 height 3
click at [274, 2] on app-icon "Close" at bounding box center [275, 3] width 3 height 3
click at [302, 1] on button "SWEET SPOT Close" at bounding box center [294, 7] width 35 height 14
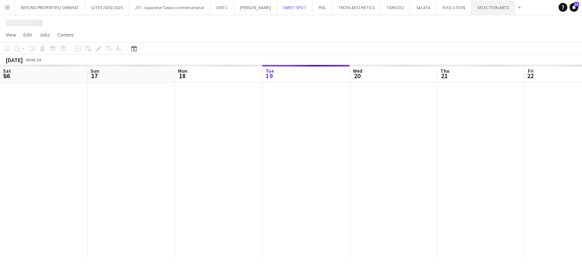
scroll to position [0, 175]
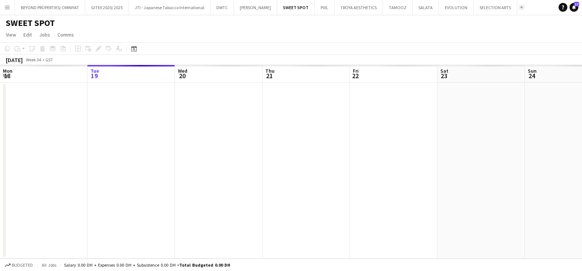
click at [520, 7] on app-icon "Add" at bounding box center [521, 7] width 3 height 3
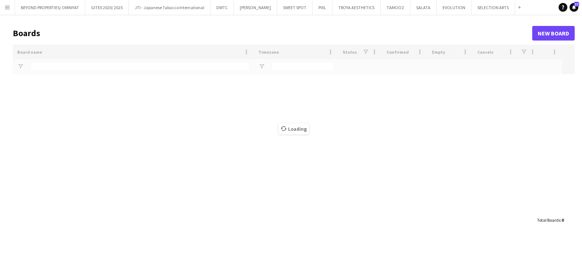
click at [108, 66] on main "Boards New Board Drag here to set row groups Drag here to set column labels Boa…" at bounding box center [291, 127] width 582 height 224
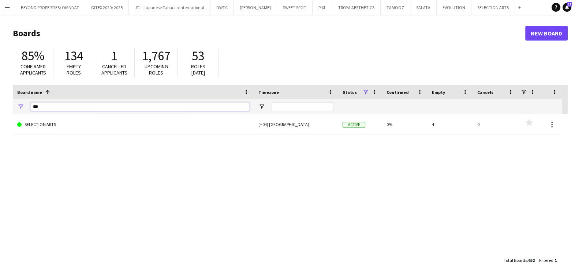
click at [100, 110] on input "***" at bounding box center [139, 106] width 219 height 9
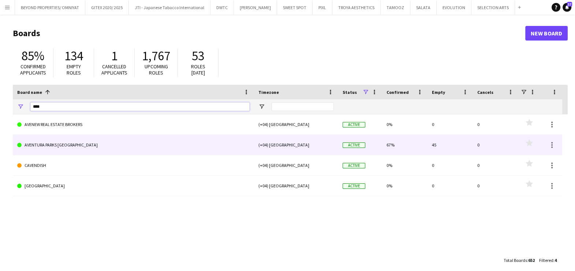
type input "****"
click at [118, 142] on link "AVENTURA PARKS [GEOGRAPHIC_DATA]" at bounding box center [133, 145] width 232 height 20
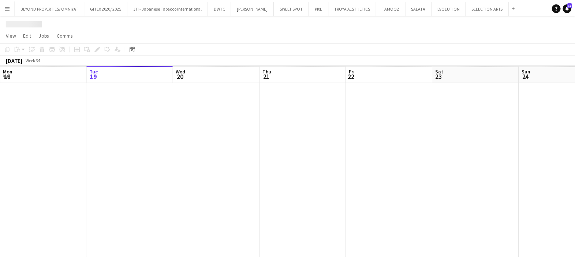
scroll to position [0, 15]
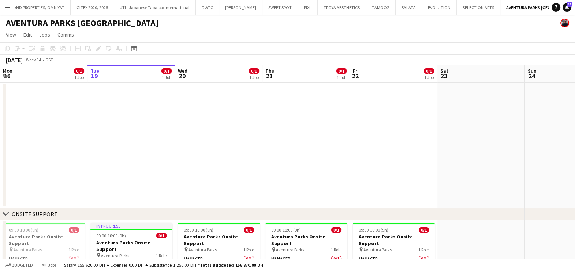
click at [500, 148] on app-calendar-viewport "Sat 16 Sun 17 Mon 18 0/1 1 Job Tue 19 0/1 1 Job Wed 20 0/1 1 Job Thu 21 0/1 1 J…" at bounding box center [287, 200] width 575 height 270
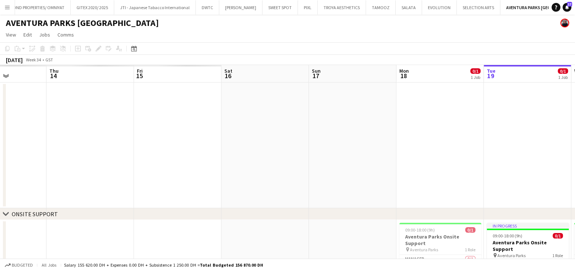
drag, startPoint x: 18, startPoint y: 159, endPoint x: 468, endPoint y: 154, distance: 449.9
click at [468, 154] on app-calendar-viewport "Tue 12 Wed 13 Thu 14 Fri 15 Sat 16 Sun 17 Mon 18 0/1 1 Job Tue 19 0/1 1 Job Wed…" at bounding box center [287, 200] width 575 height 270
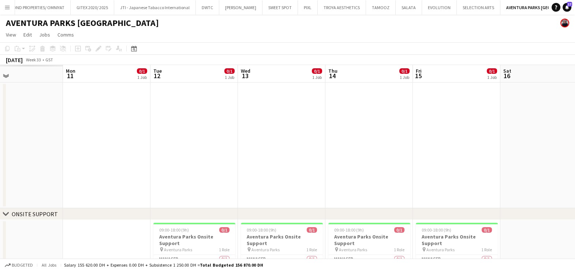
drag, startPoint x: 291, startPoint y: 154, endPoint x: 171, endPoint y: 147, distance: 119.8
click at [513, 144] on app-calendar-viewport "Sat 9 Sun 10 Mon 11 0/1 1 Job Tue 12 0/1 1 Job Wed 13 0/1 1 Job Thu 14 0/1 1 Jo…" at bounding box center [287, 200] width 575 height 270
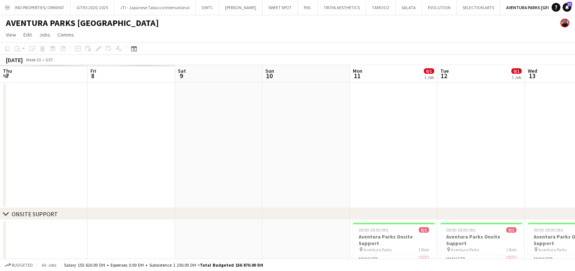
click at [413, 115] on app-calendar-viewport "Tue 5 Wed 6 Thu 7 Fri 8 Sat 9 Sun 10 Mon 11 0/1 1 Job Tue 12 0/1 1 Job Wed 13 0…" at bounding box center [287, 200] width 575 height 270
drag, startPoint x: 408, startPoint y: 125, endPoint x: 133, endPoint y: 134, distance: 274.8
click at [432, 125] on app-calendar-viewport "Fri 1 Sat 2 Sun 3 Mon 4 Tue 5 0/1 1 Job Wed 6 0/1 1 Job Thu 7 1/2 2 Jobs Fri 8 …" at bounding box center [287, 200] width 575 height 270
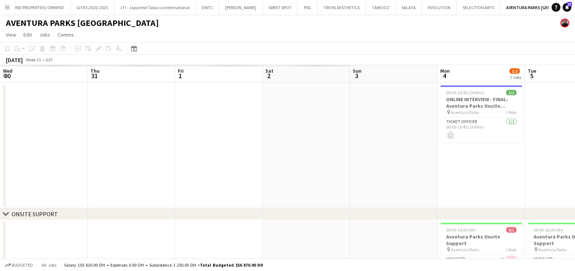
scroll to position [0, 0]
drag, startPoint x: 133, startPoint y: 134, endPoint x: 124, endPoint y: 136, distance: 10.0
click at [422, 133] on app-calendar-viewport "Wed 30 Thu 31 Fri 1 Sat 2 Sun 3 Mon 4 1/2 2 Jobs Tue 5 0/1 1 Job Wed 6 0/1 1 Jo…" at bounding box center [287, 200] width 575 height 270
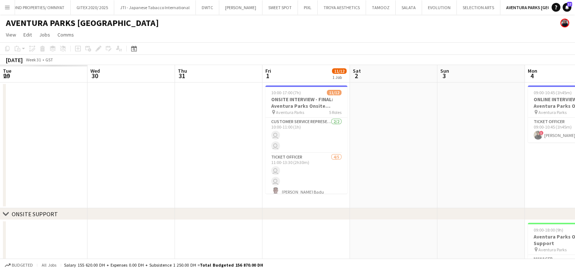
drag, startPoint x: 207, startPoint y: 138, endPoint x: 490, endPoint y: 136, distance: 282.7
click at [490, 136] on app-calendar-viewport "Mon 28 Tue 29 Wed 30 Thu 31 Fri 1 11/12 1 Job Sat 2 Sun 3 Mon 4 1/2 2 Jobs Tue …" at bounding box center [287, 200] width 575 height 270
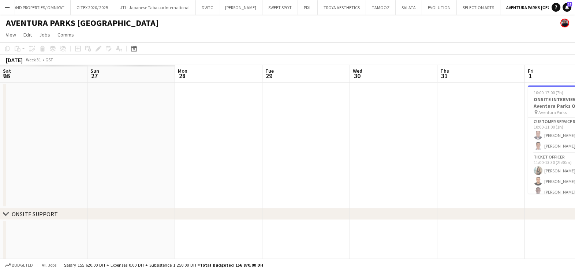
drag, startPoint x: 79, startPoint y: 146, endPoint x: 447, endPoint y: 147, distance: 367.6
click at [477, 148] on app-calendar-viewport "Thu 24 Fri 25 Sat 26 Sun 27 Mon 28 Tue 29 Wed 30 Thu 31 Fri 1 11/12 1 Job Sat 2…" at bounding box center [287, 200] width 575 height 270
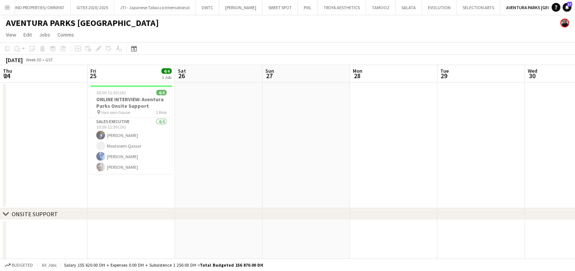
drag, startPoint x: 400, startPoint y: 159, endPoint x: 583, endPoint y: 155, distance: 183.3
click at [575, 155] on html "Menu Boards Boards Boards All jobs Status Workforce Workforce My Workforce Recr…" at bounding box center [287, 173] width 575 height 347
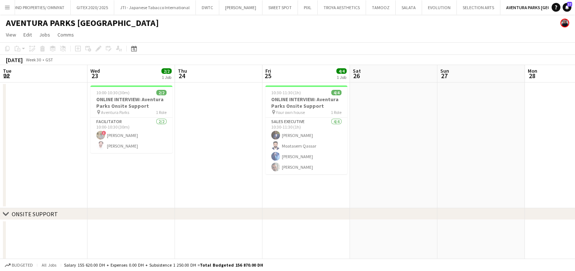
drag, startPoint x: 207, startPoint y: 159, endPoint x: 293, endPoint y: 159, distance: 86.7
click at [426, 159] on app-calendar-viewport "Sun 20 Mon 21 Tue 22 Wed 23 2/2 1 Job Thu 24 Fri 25 4/4 1 Job Sat 26 Sun 27 Mon…" at bounding box center [287, 200] width 575 height 270
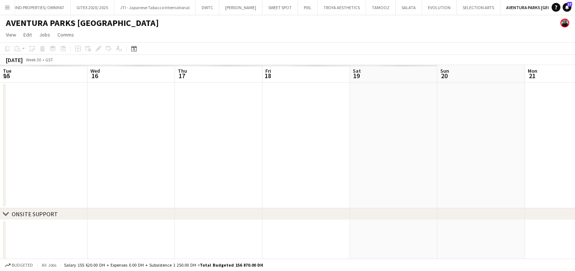
click at [563, 163] on app-calendar-viewport "Tue 15 Wed 16 Thu 17 Fri 18 Sat 19 Sun 20 Mon 21 Tue 22 Wed 23 2/2 1 Job Thu 24…" at bounding box center [287, 200] width 575 height 270
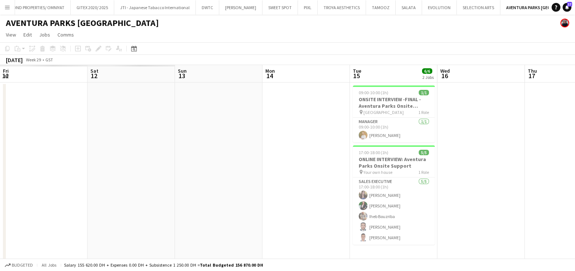
drag, startPoint x: 384, startPoint y: 166, endPoint x: 178, endPoint y: 172, distance: 205.6
click at [419, 167] on app-calendar-viewport "Fri 11 Sat 12 Sun 13 Mon 14 Tue 15 6/6 2 Jobs Wed 16 Thu 17 Fri 18 Sat 19 Sun 2…" at bounding box center [287, 226] width 575 height 322
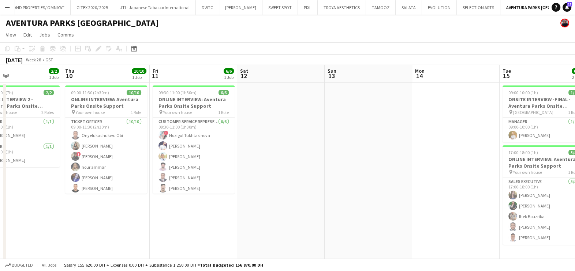
scroll to position [0, 161]
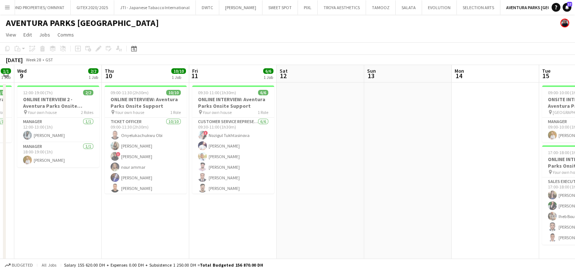
drag, startPoint x: 183, startPoint y: 186, endPoint x: 320, endPoint y: 184, distance: 136.4
click at [320, 184] on app-calendar-viewport "Mon 7 Tue 8 1/1 1 Job Wed 9 2/2 1 Job Thu 10 10/10 1 Job Fri 11 6/6 1 Job Sat 1…" at bounding box center [287, 226] width 575 height 322
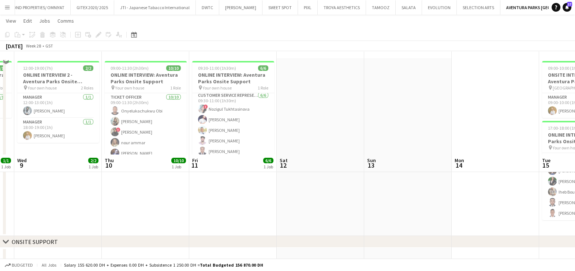
scroll to position [0, 0]
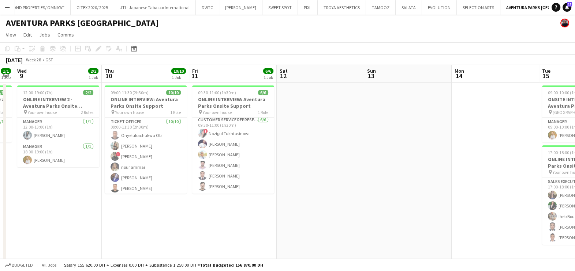
drag, startPoint x: 193, startPoint y: 165, endPoint x: 177, endPoint y: 165, distance: 15.7
click at [177, 165] on app-calendar-viewport "Mon 7 1/1 1 Job Tue 8 1/1 1 Job Wed 9 2/2 1 Job Thu 10 10/10 1 Job Fri 11 6/6 1…" at bounding box center [287, 226] width 575 height 322
